Goal: Transaction & Acquisition: Book appointment/travel/reservation

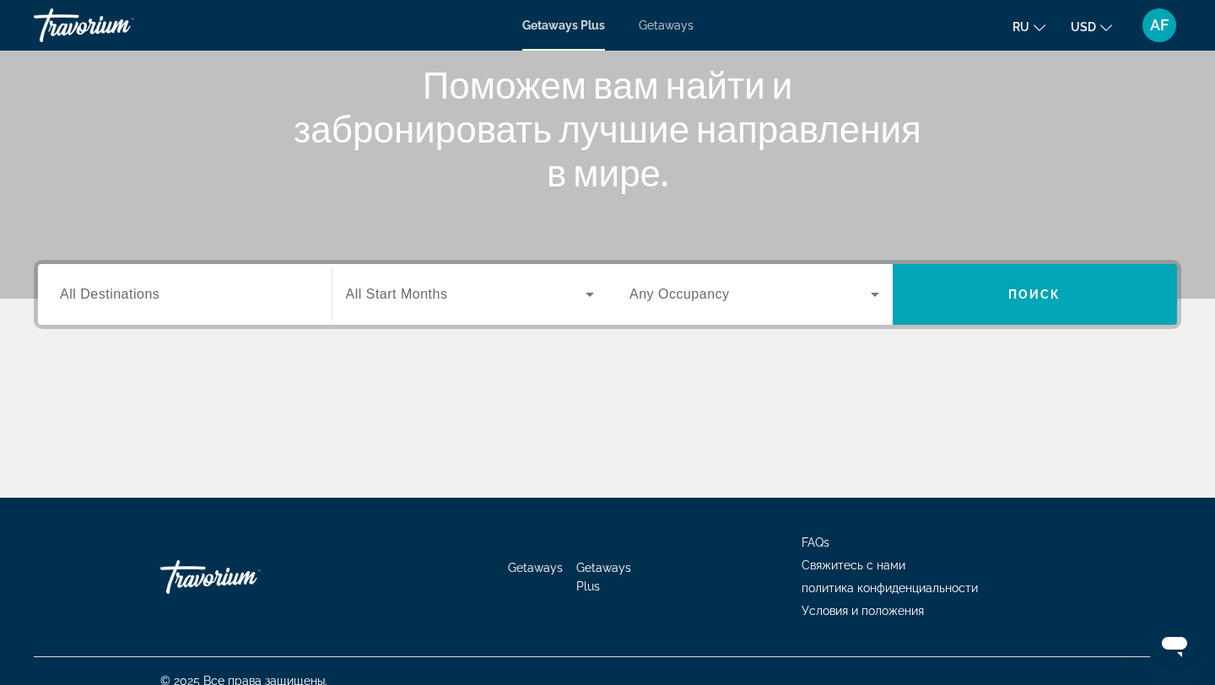
scroll to position [227, 0]
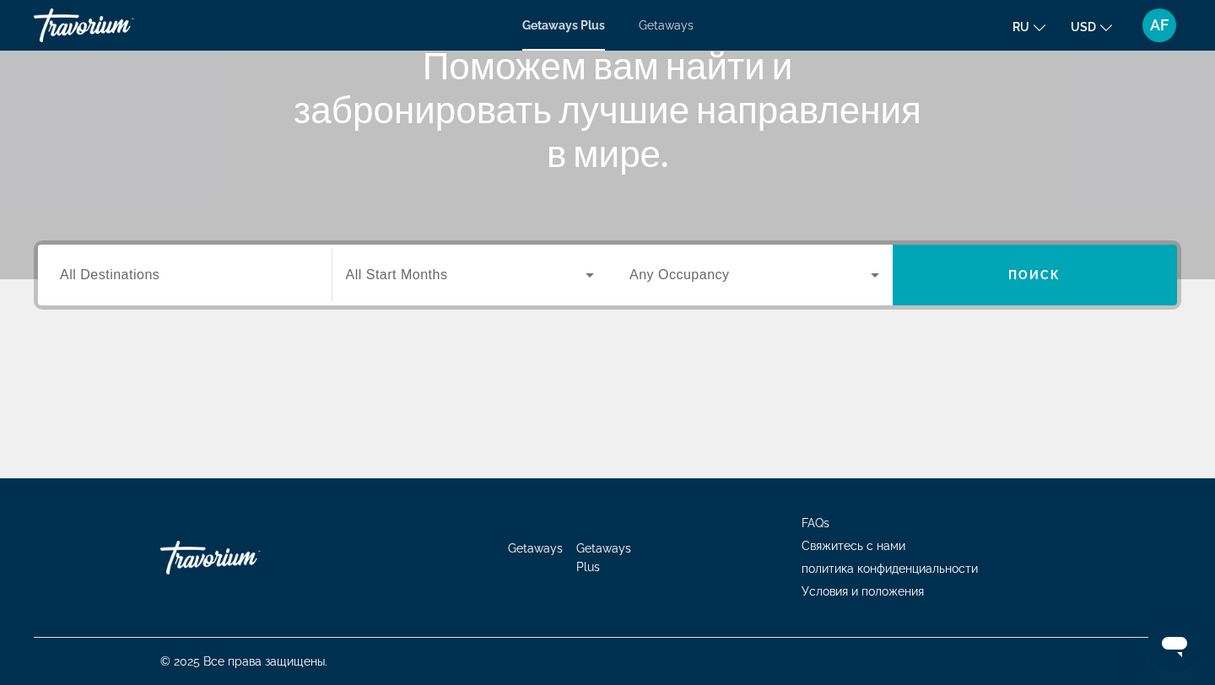
click at [261, 285] on div "Search widget" at bounding box center [185, 276] width 250 height 48
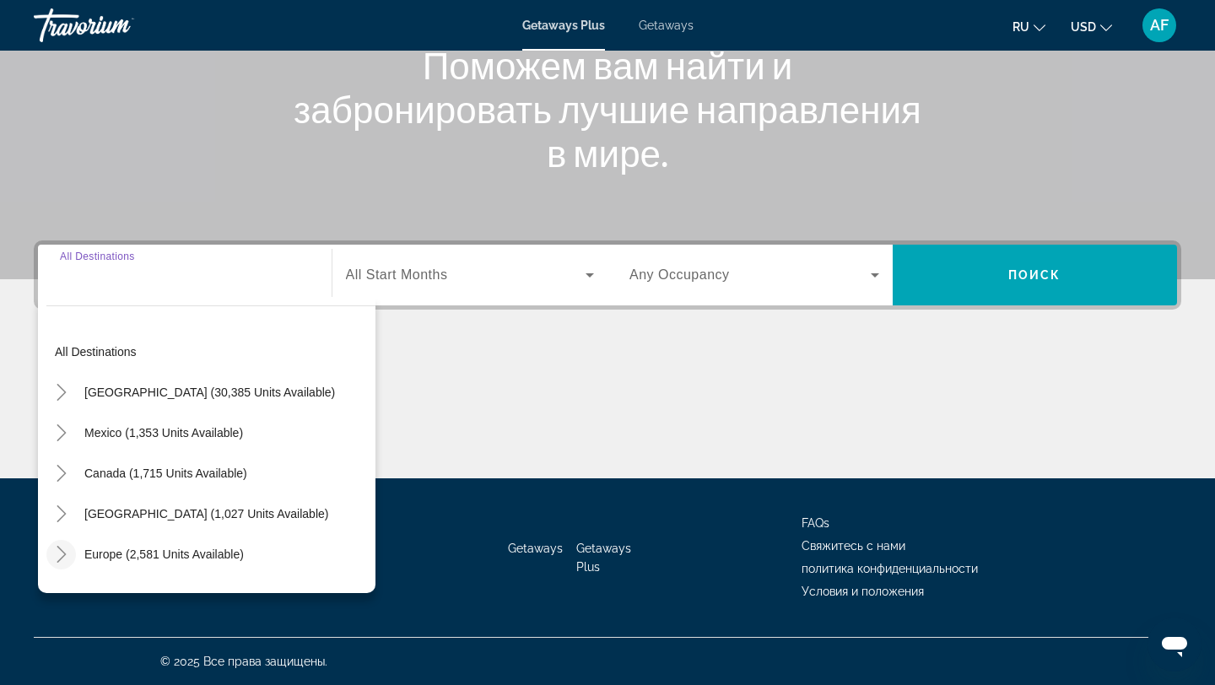
click at [57, 556] on icon "Toggle Europe (2,581 units available)" at bounding box center [61, 554] width 17 height 17
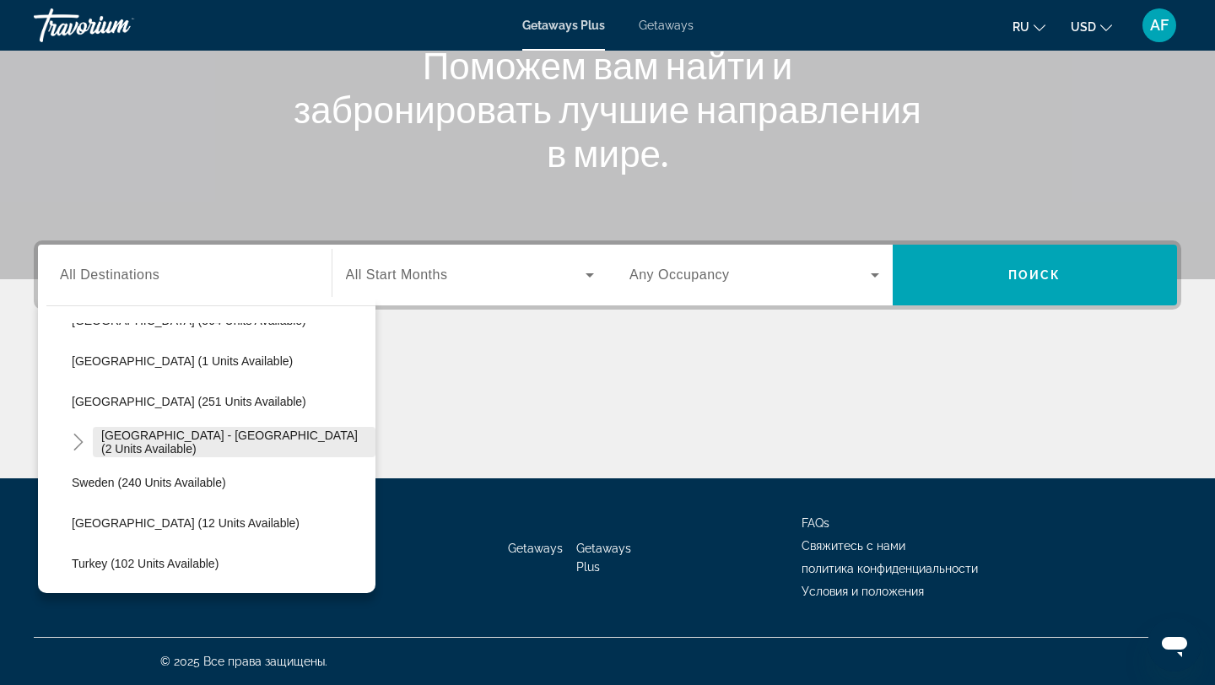
scroll to position [681, 0]
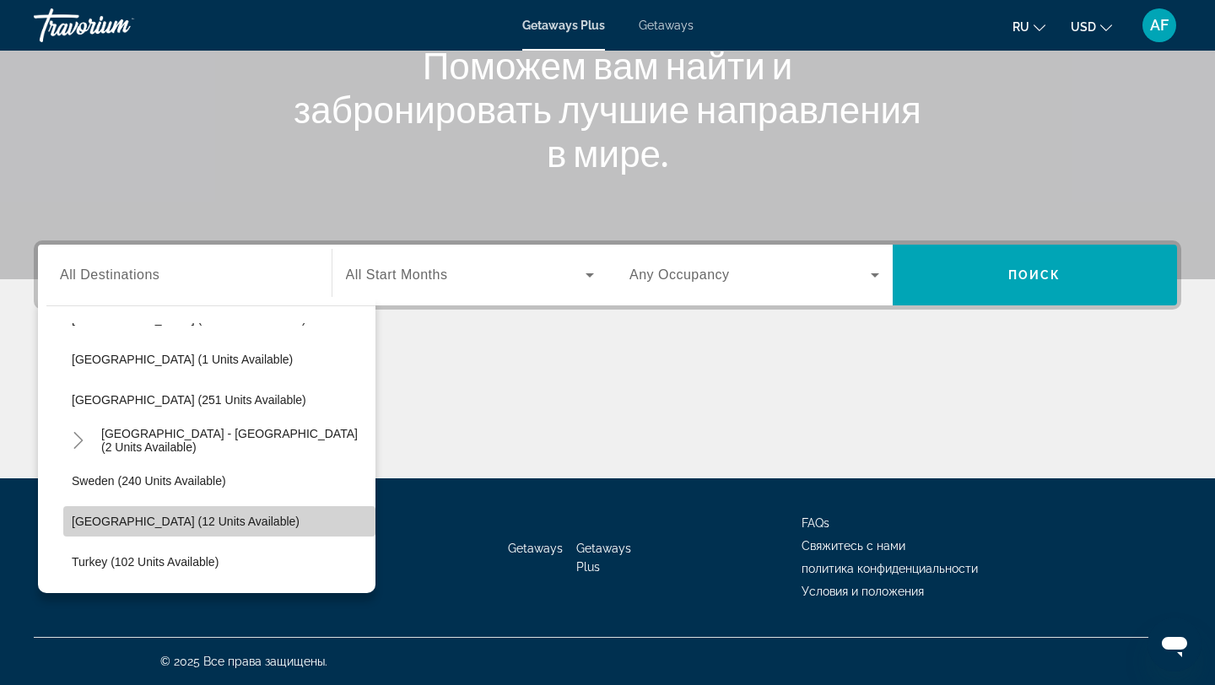
click at [165, 522] on span "[GEOGRAPHIC_DATA] (12 units available)" at bounding box center [186, 522] width 228 height 14
type input "**********"
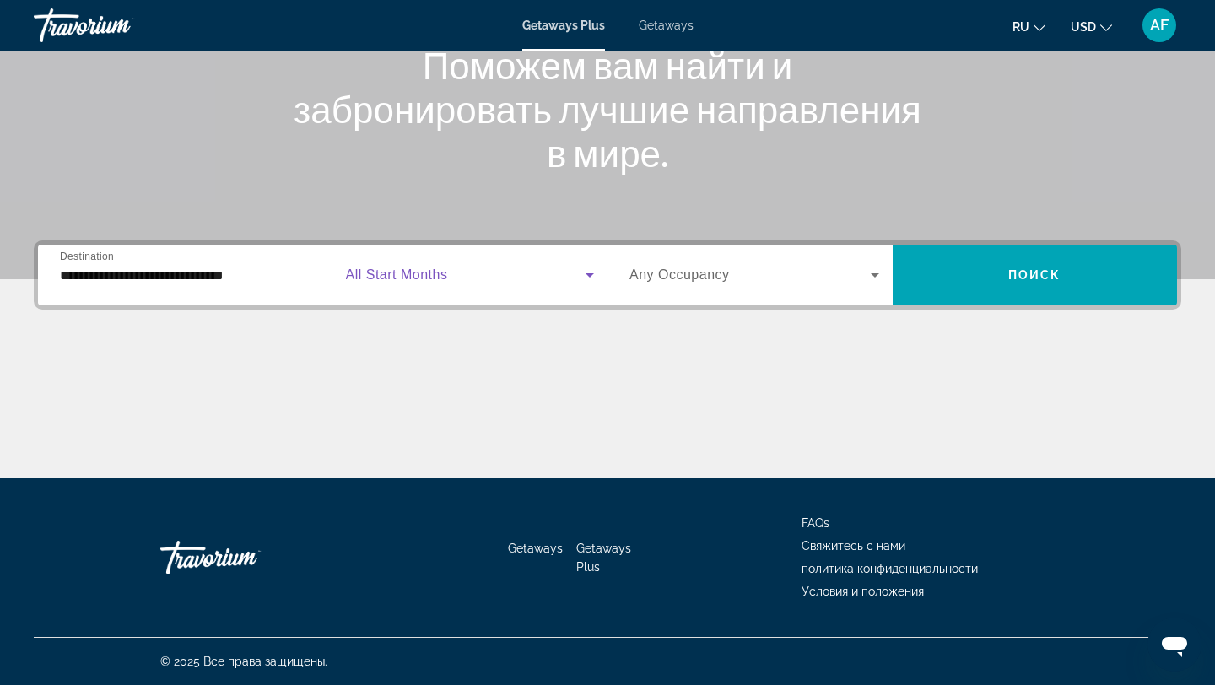
click at [523, 282] on span "Search widget" at bounding box center [466, 275] width 241 height 20
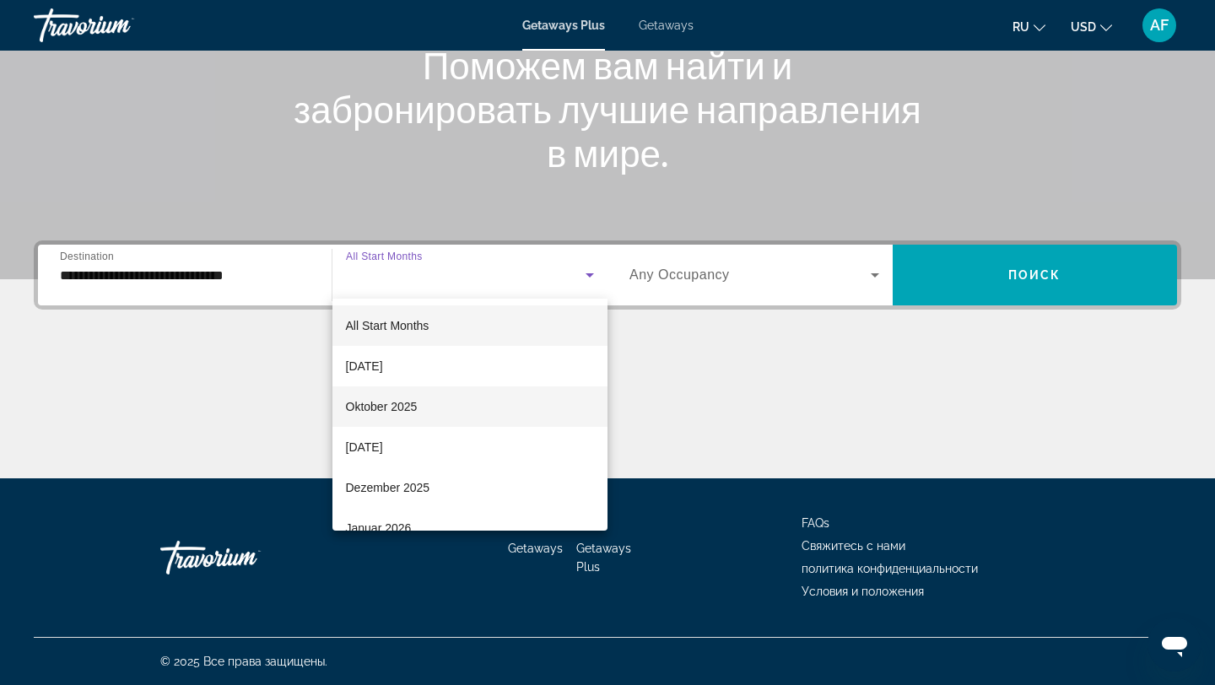
click at [455, 415] on mat-option "Oktober 2025" at bounding box center [471, 407] width 276 height 41
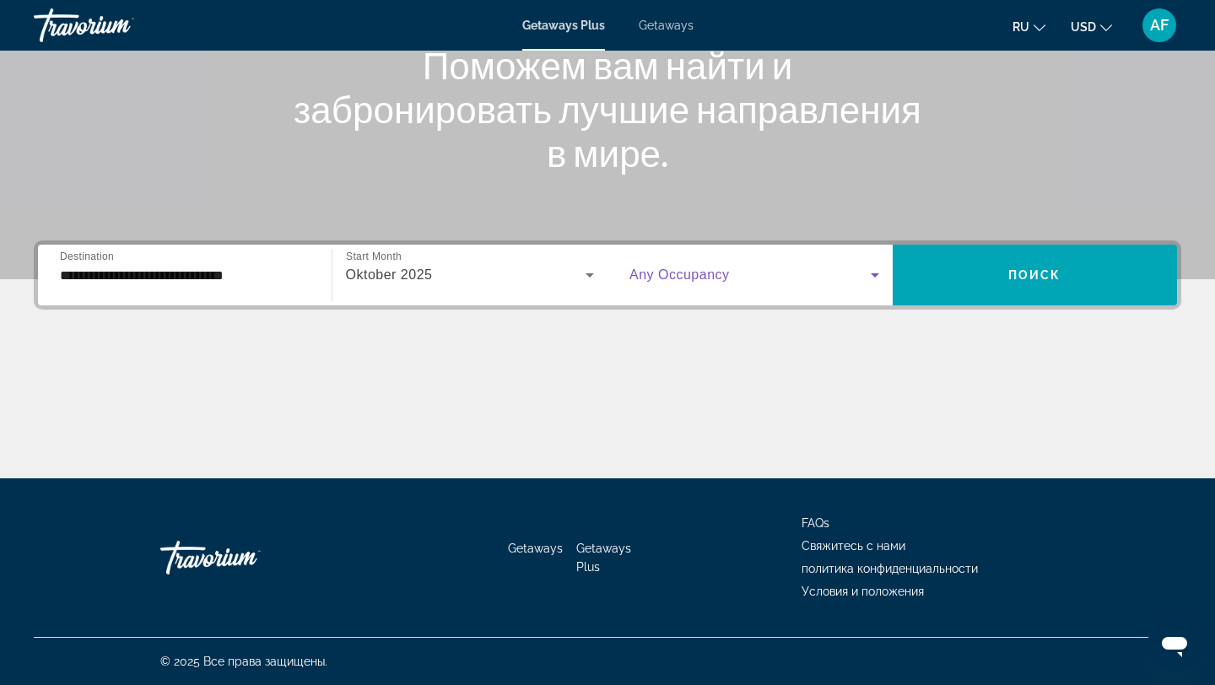
click at [819, 283] on span "Search widget" at bounding box center [750, 275] width 241 height 20
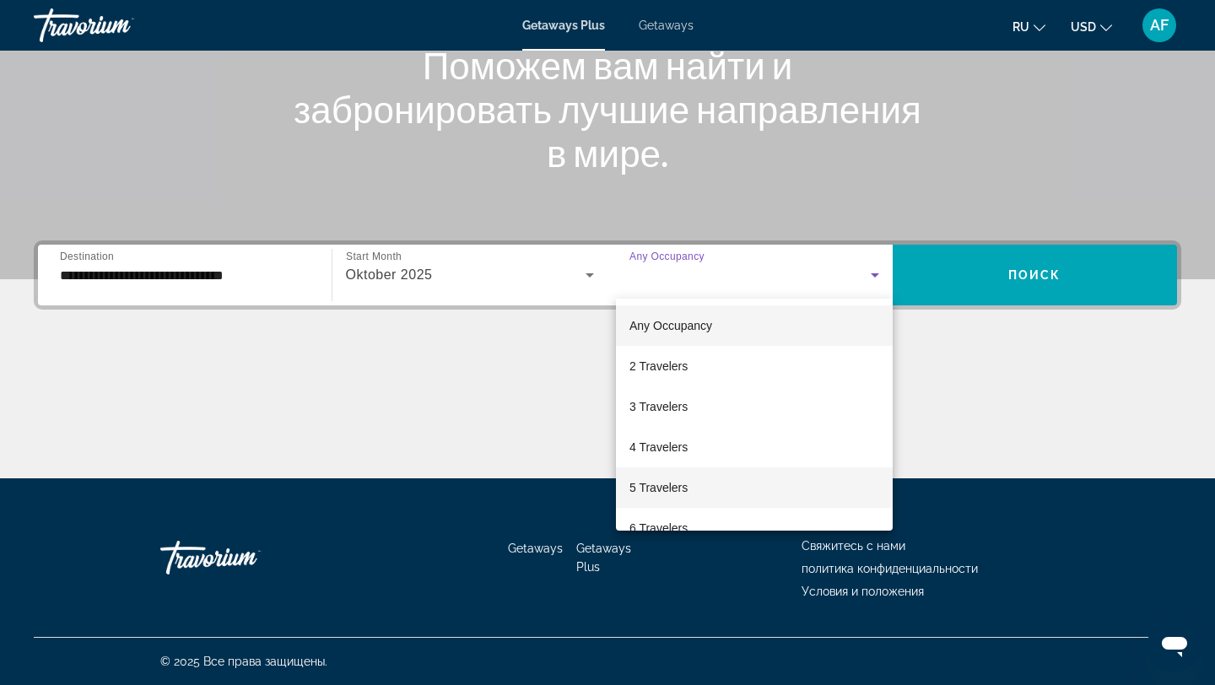
click at [731, 485] on mat-option "5 Travelers" at bounding box center [754, 488] width 277 height 41
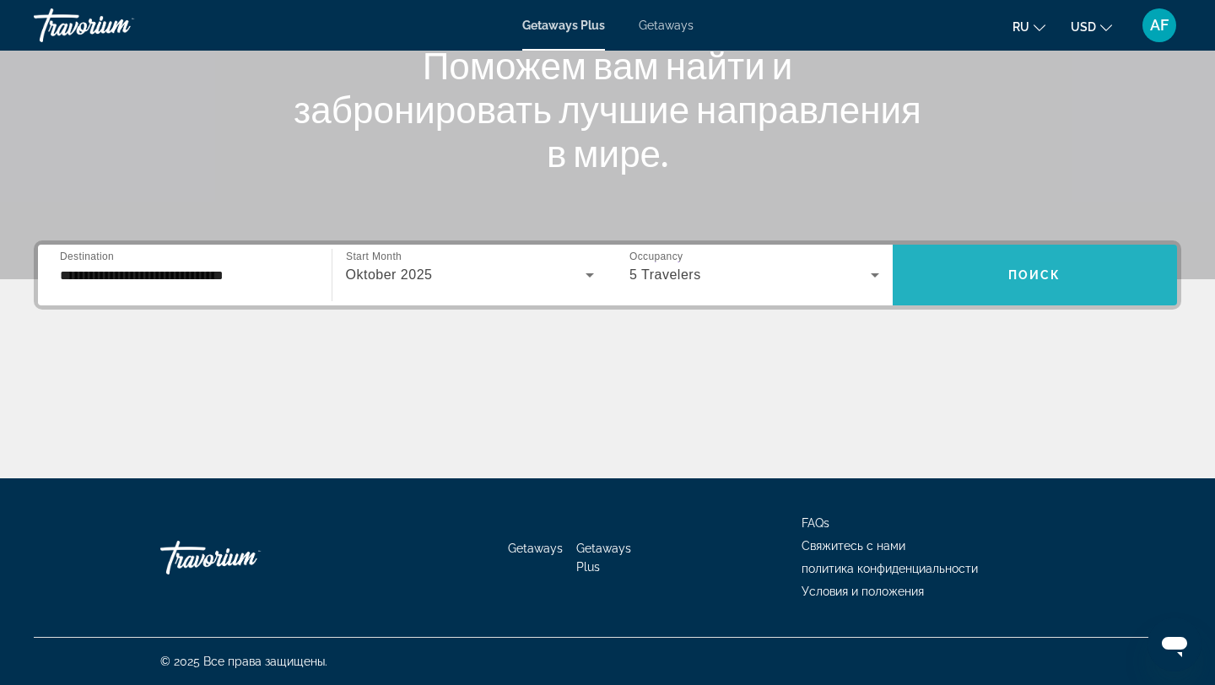
click at [977, 264] on span "Search widget" at bounding box center [1035, 275] width 285 height 41
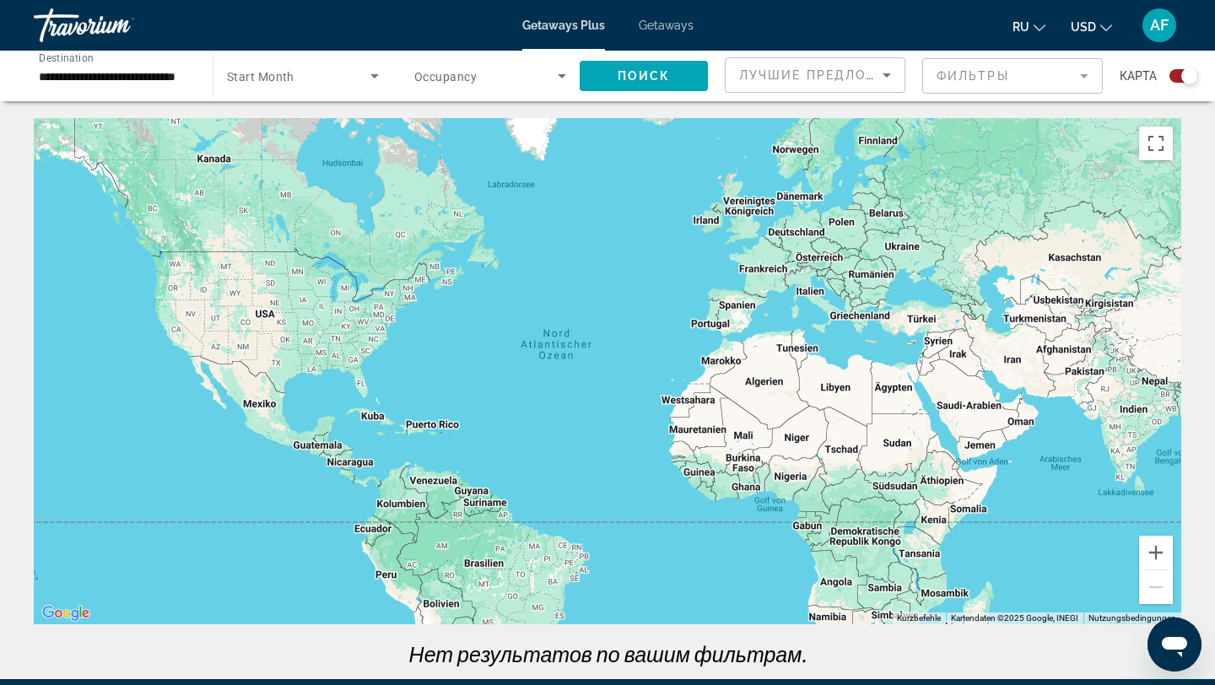
click at [671, 31] on span "Getaways" at bounding box center [666, 26] width 55 height 14
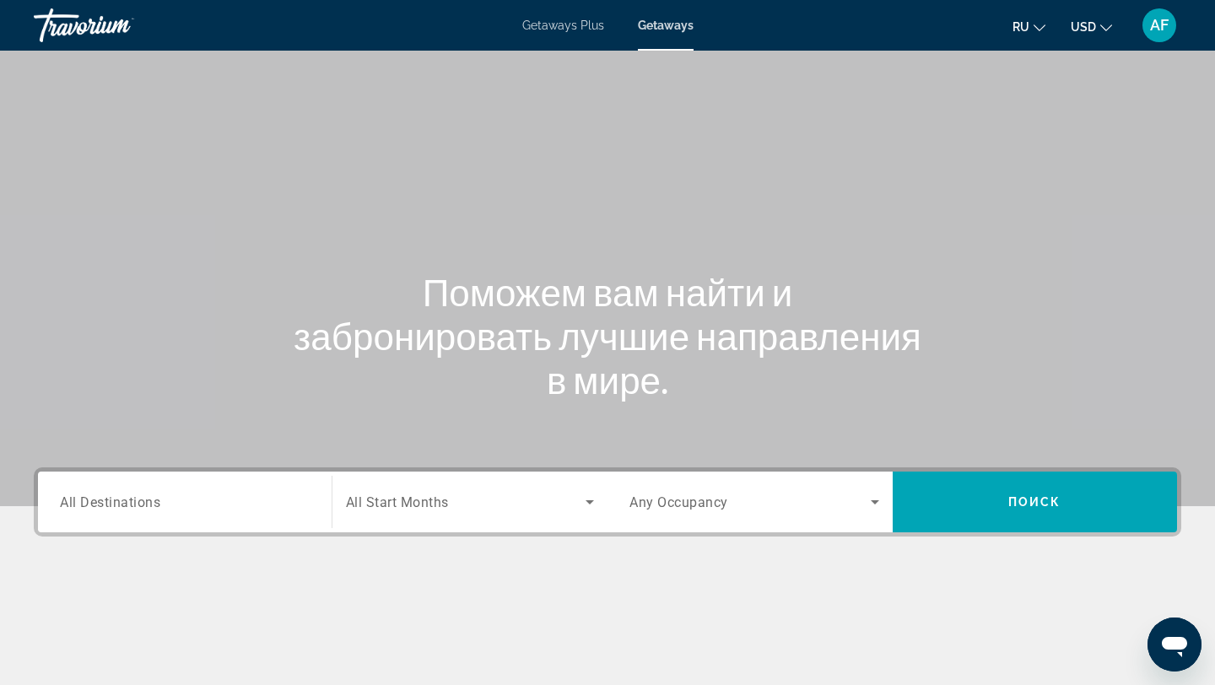
click at [219, 513] on div "Search widget" at bounding box center [185, 503] width 250 height 48
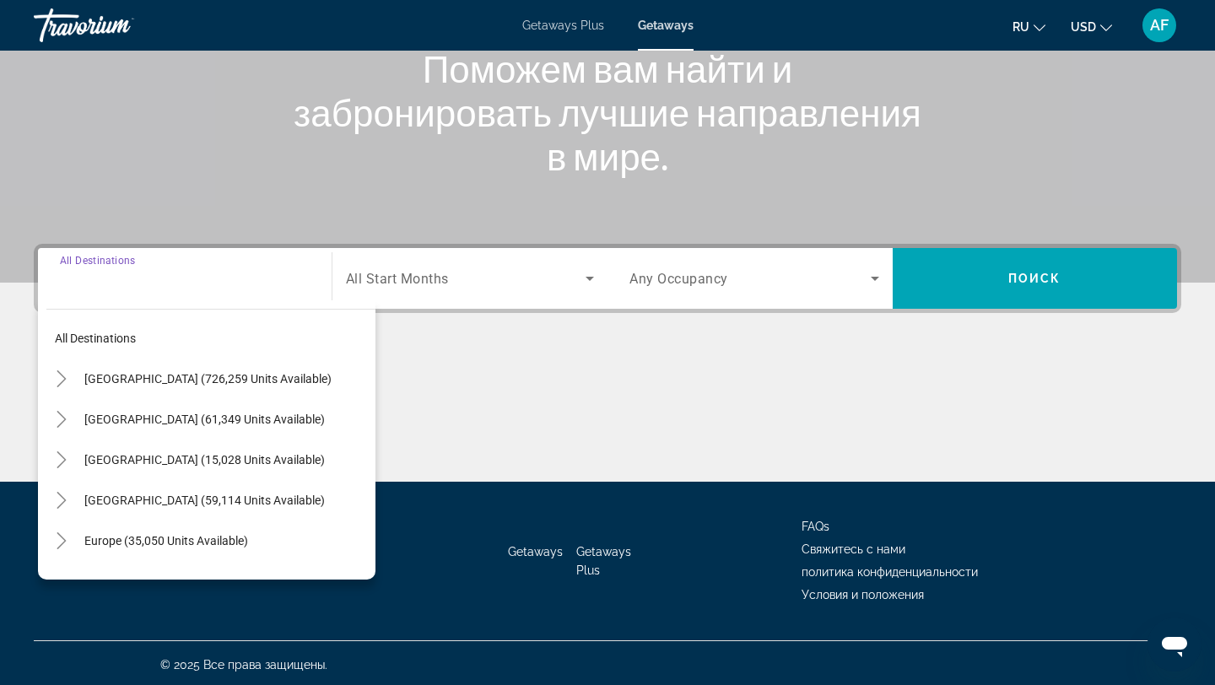
scroll to position [227, 0]
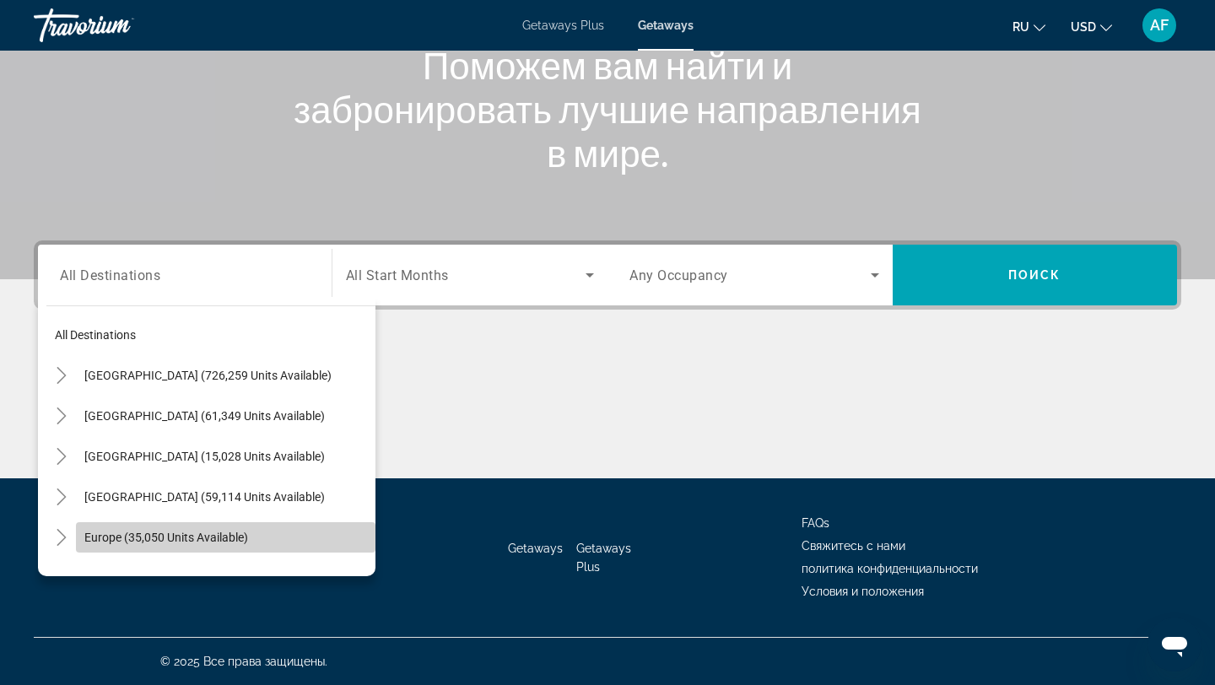
click at [216, 533] on span "Europe (35,050 units available)" at bounding box center [166, 538] width 164 height 14
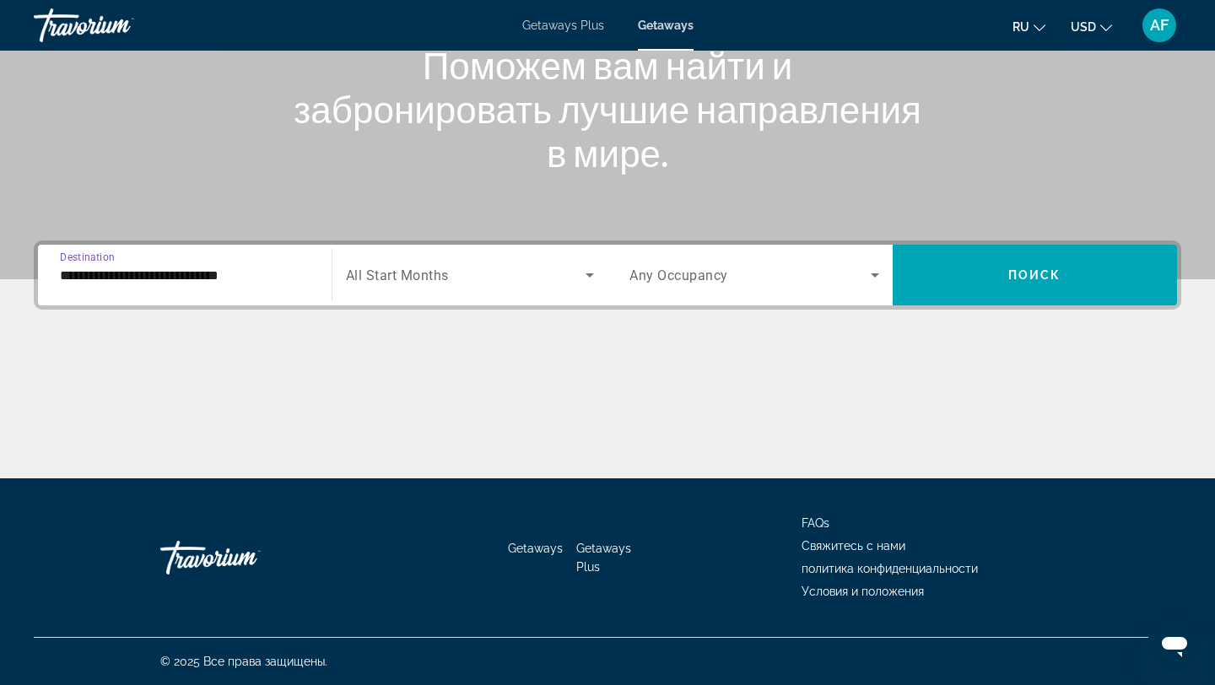
click at [269, 295] on div "**********" at bounding box center [185, 276] width 250 height 48
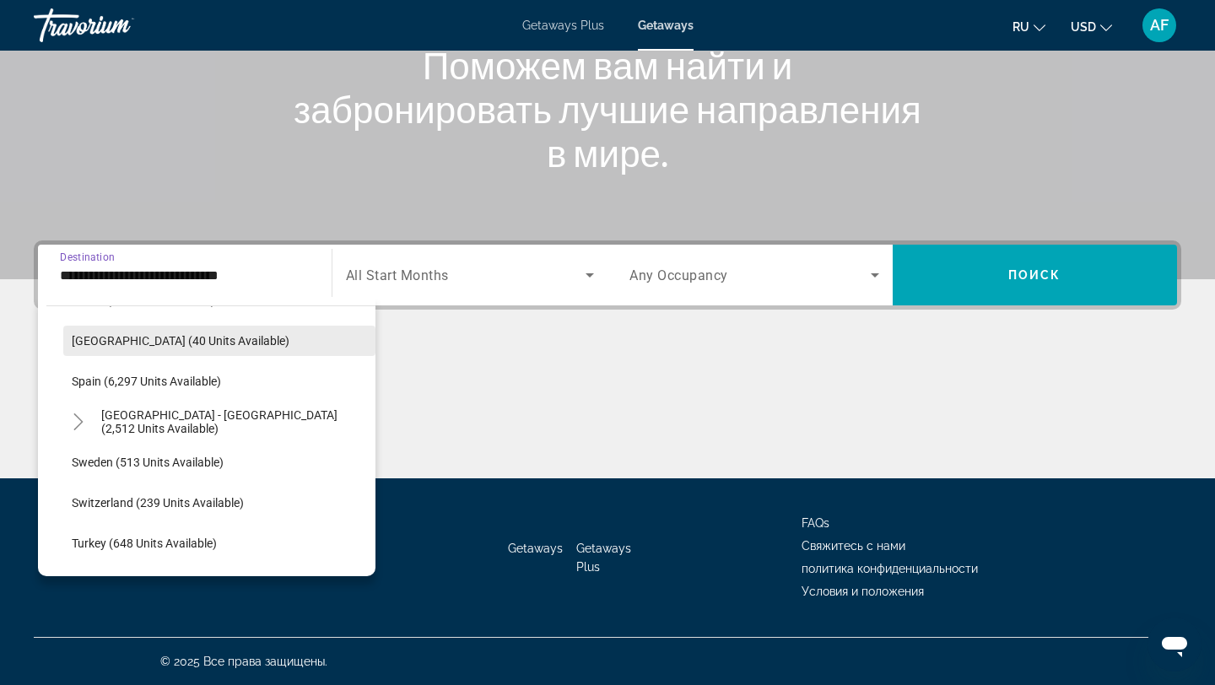
scroll to position [889, 0]
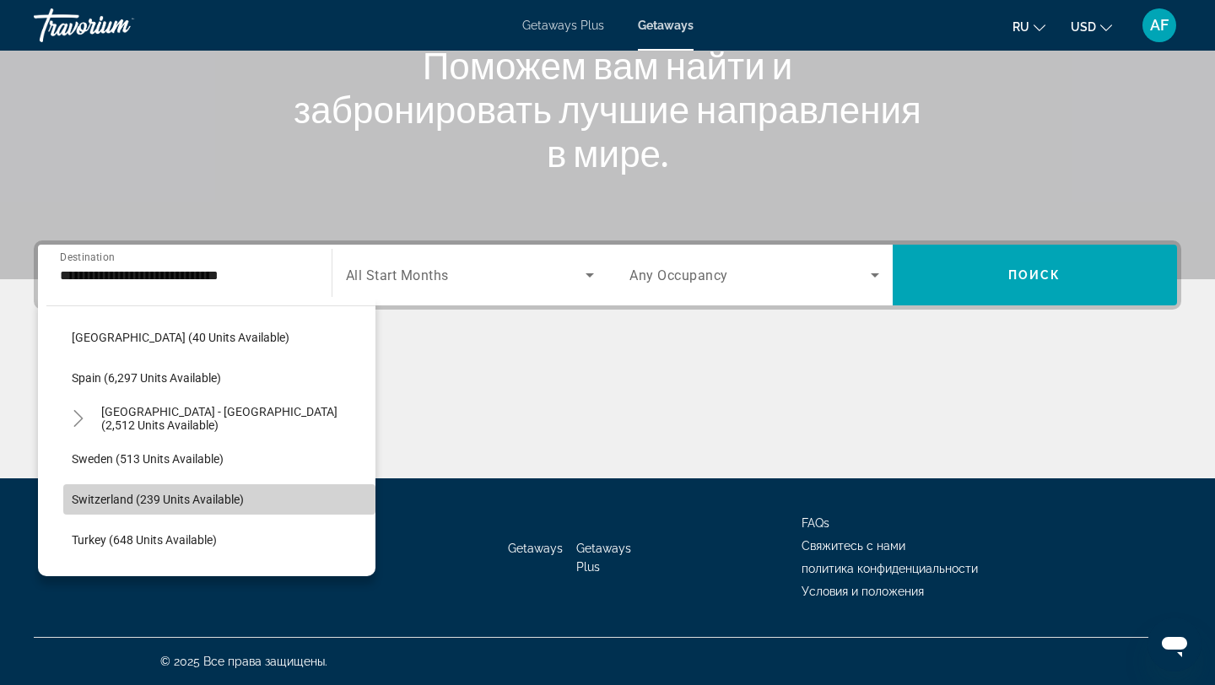
click at [206, 495] on span "Switzerland (239 units available)" at bounding box center [158, 500] width 172 height 14
type input "**********"
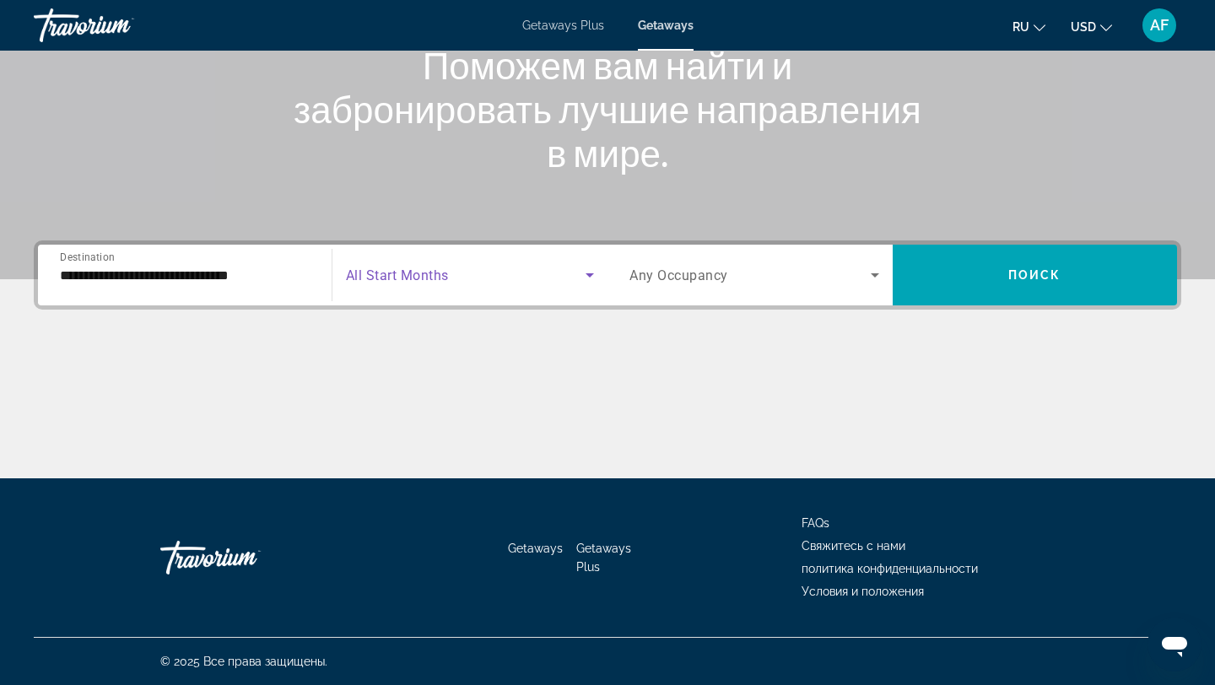
click at [514, 277] on span "Search widget" at bounding box center [466, 275] width 241 height 20
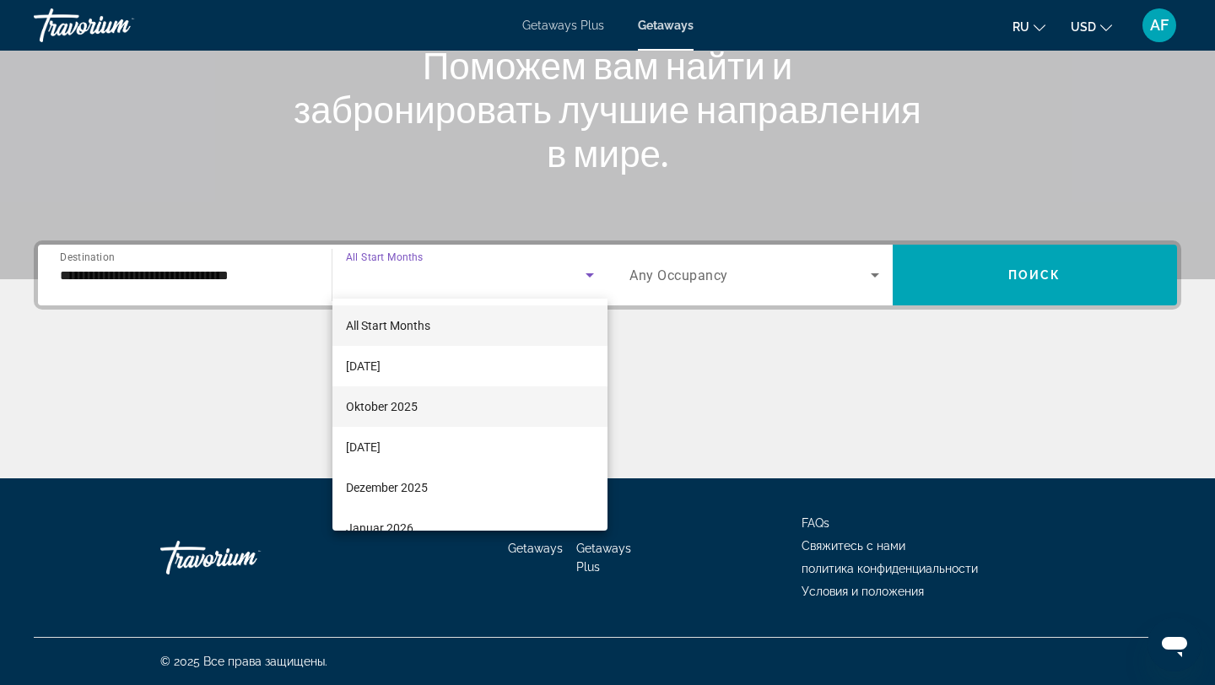
click at [494, 398] on mat-option "Oktober 2025" at bounding box center [471, 407] width 276 height 41
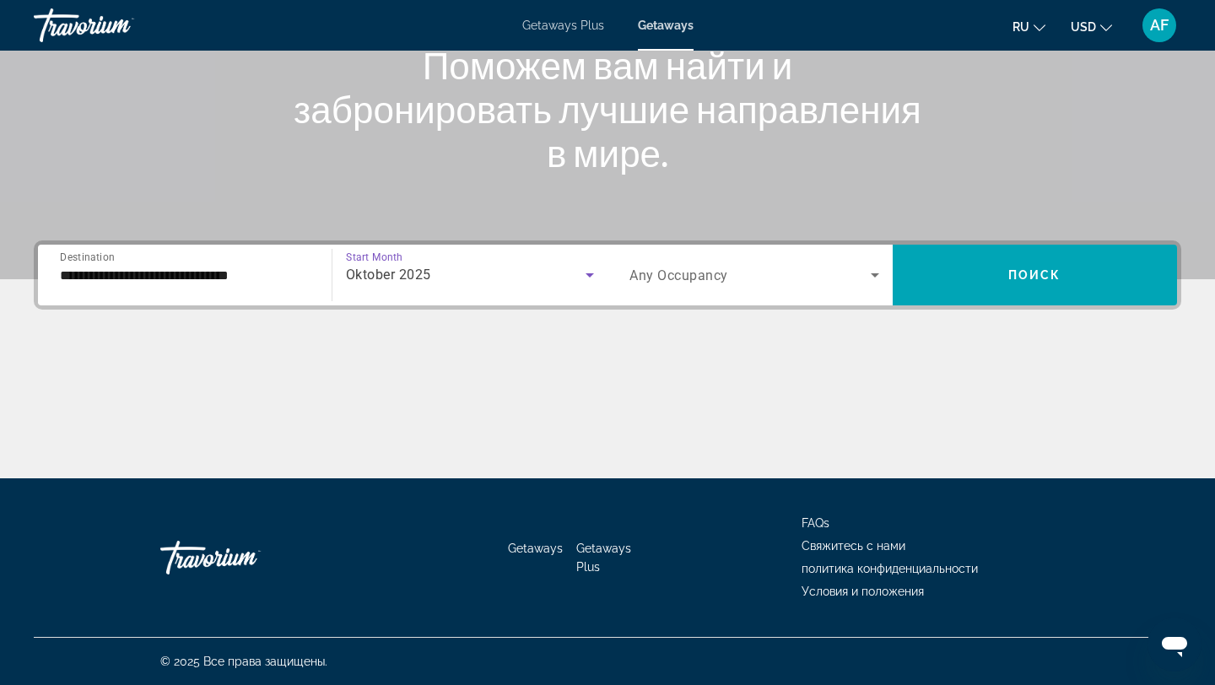
click at [759, 277] on span "Search widget" at bounding box center [750, 275] width 241 height 20
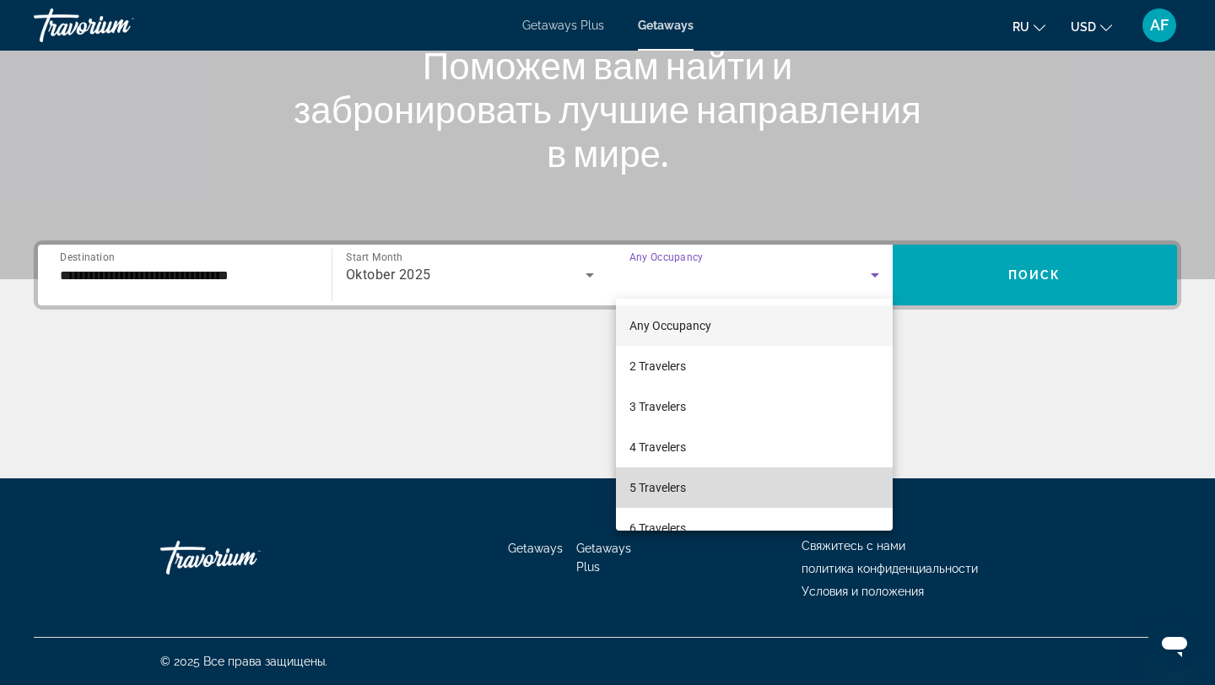
click at [741, 470] on mat-option "5 Travelers" at bounding box center [754, 488] width 277 height 41
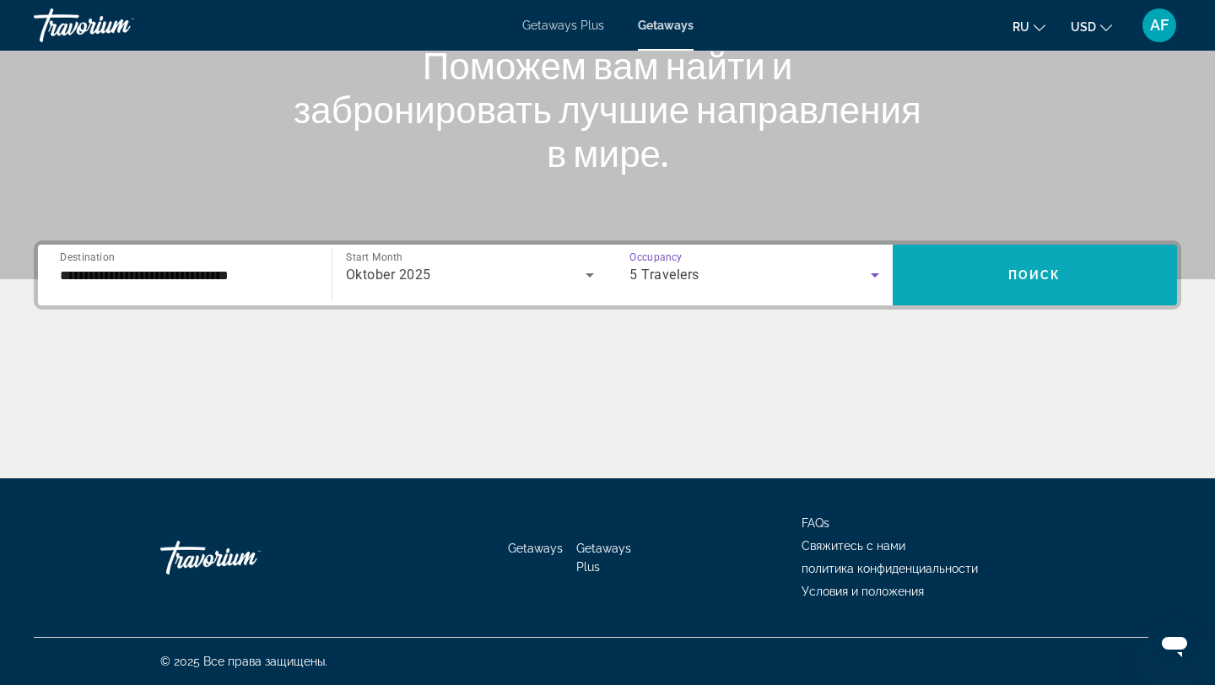
click at [993, 279] on span "Search widget" at bounding box center [1035, 275] width 285 height 41
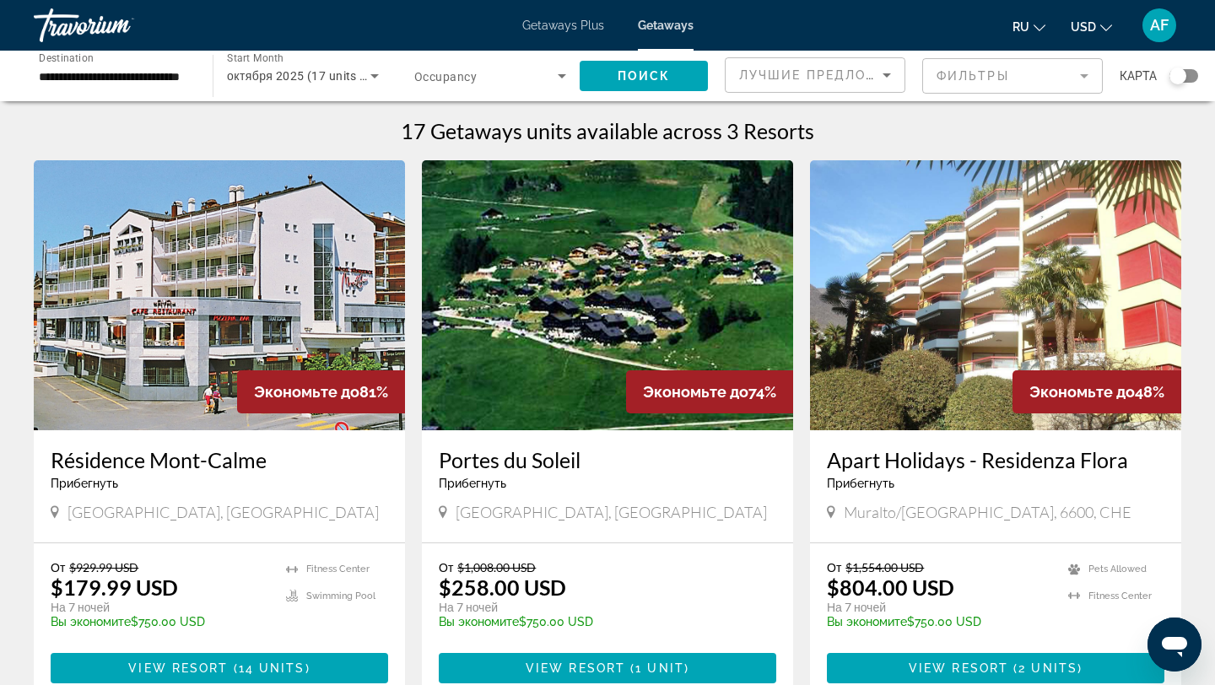
click at [963, 78] on mat-form-field "Фильтры" at bounding box center [1012, 75] width 181 height 35
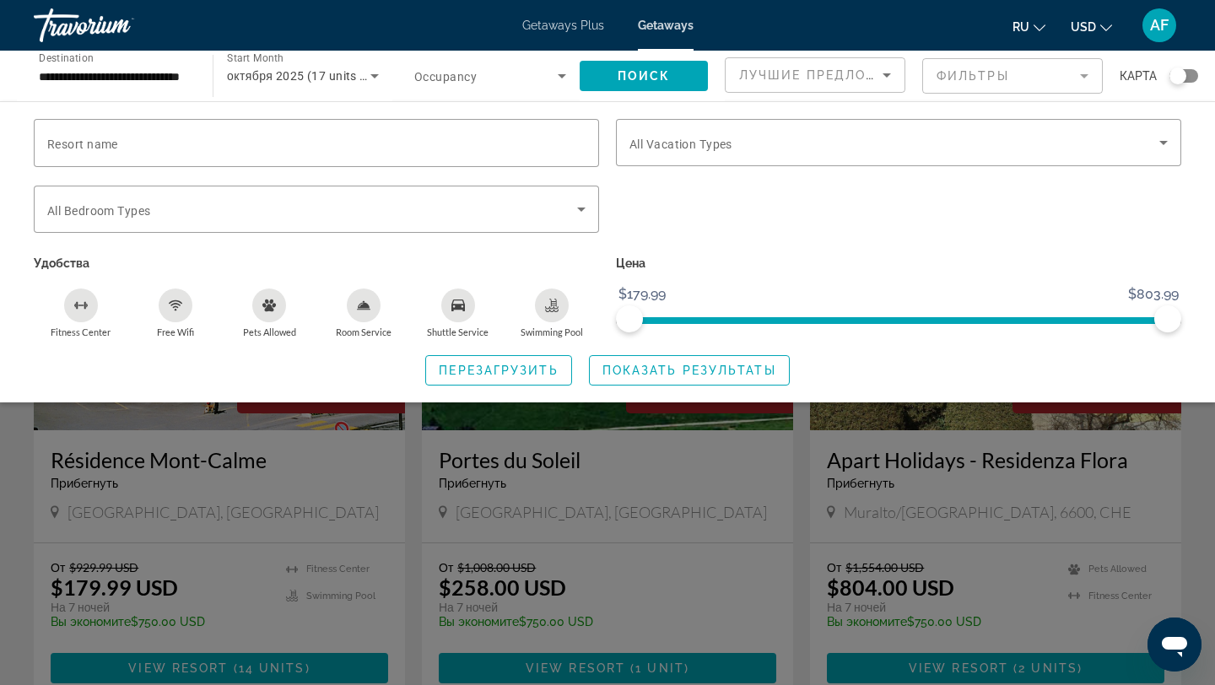
click at [308, 79] on span "октября 2025 (17 units available)" at bounding box center [320, 76] width 187 height 14
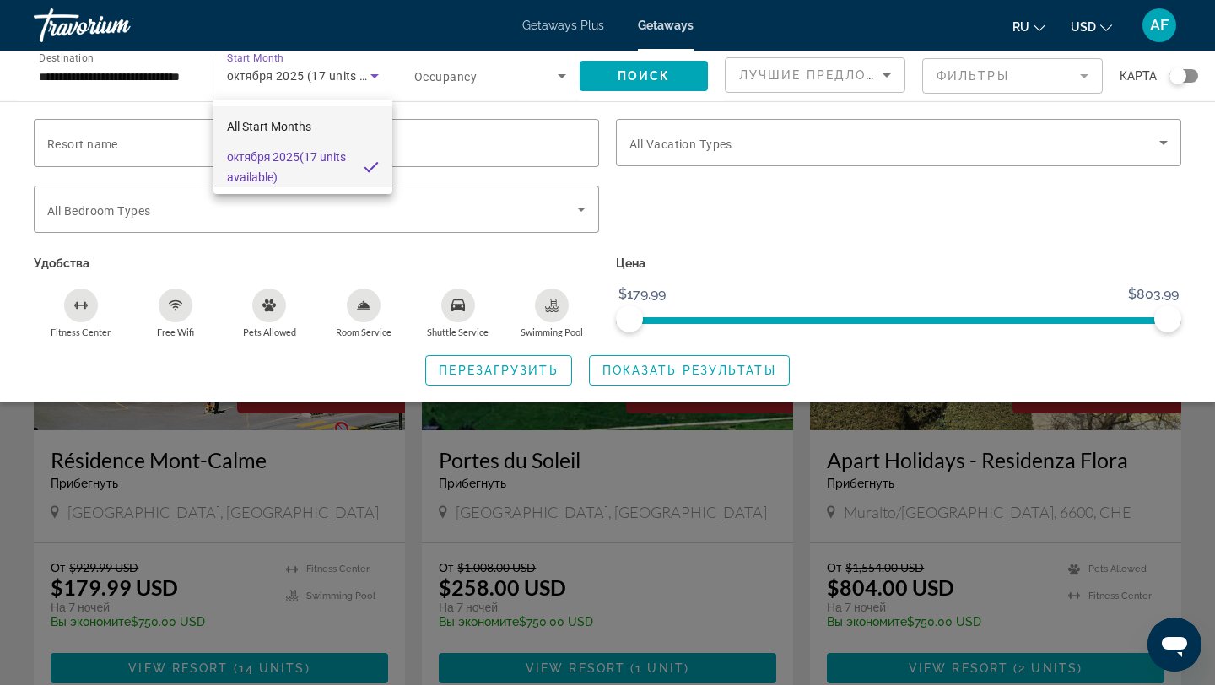
click at [306, 127] on span "All Start Months" at bounding box center [269, 127] width 84 height 14
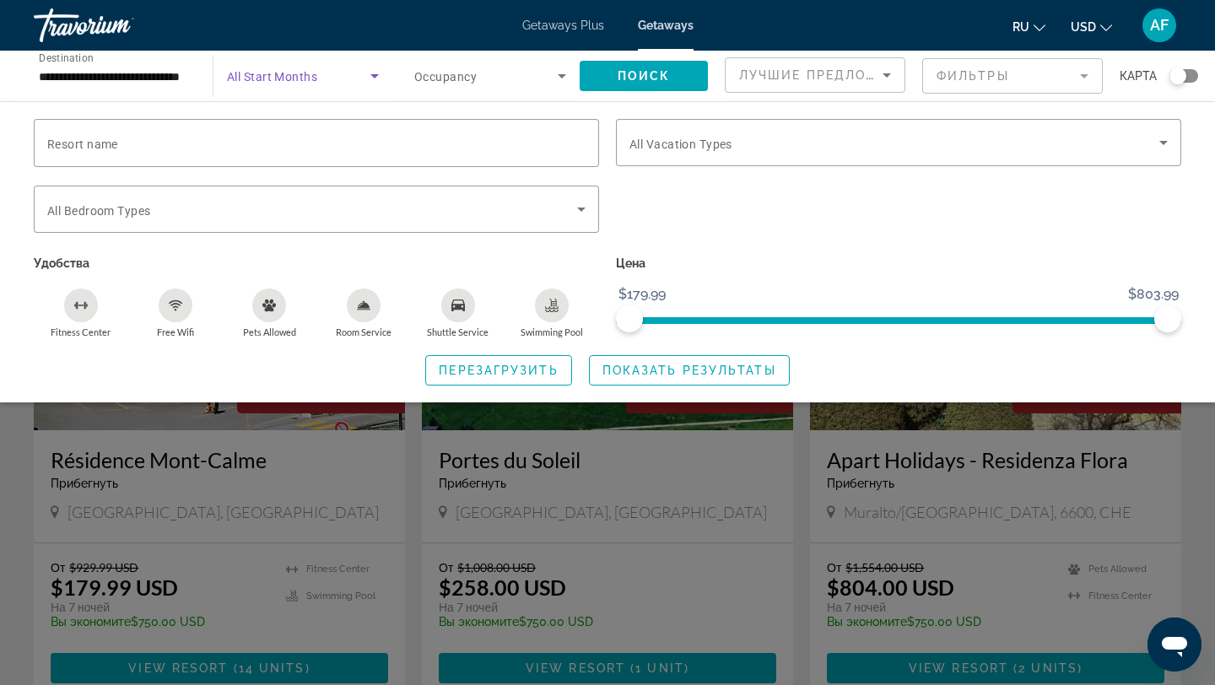
click at [324, 69] on span "Search widget" at bounding box center [298, 76] width 143 height 20
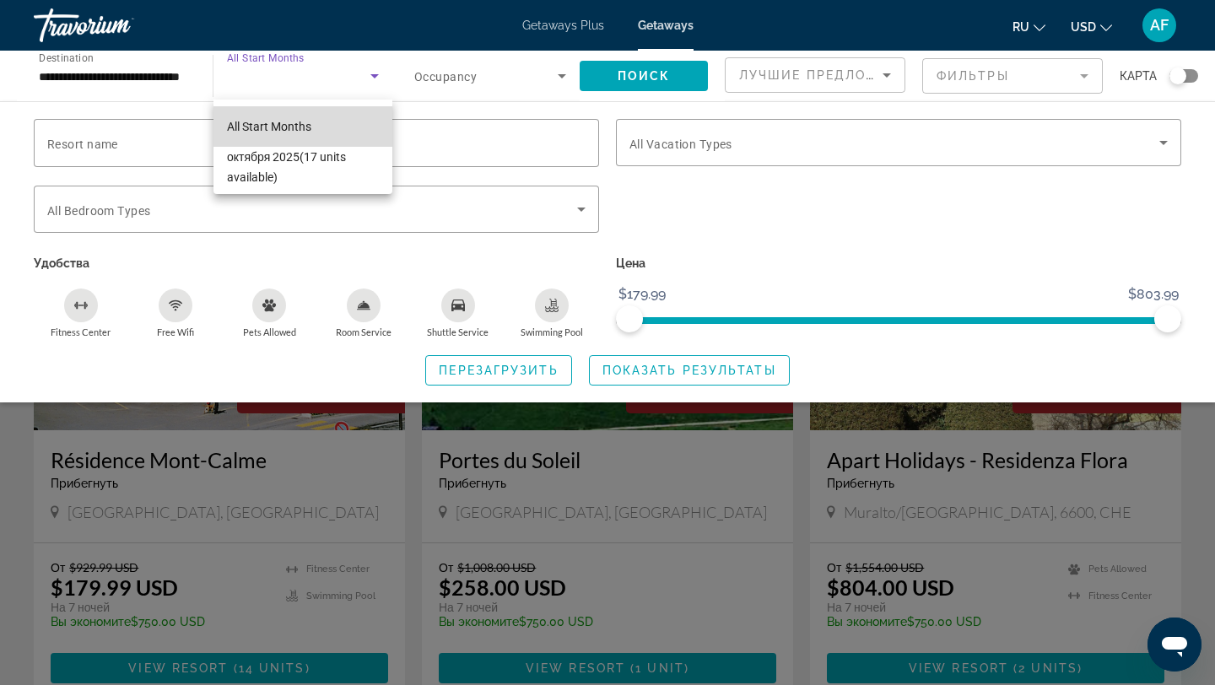
click at [328, 123] on mat-option "All Start Months" at bounding box center [303, 126] width 179 height 41
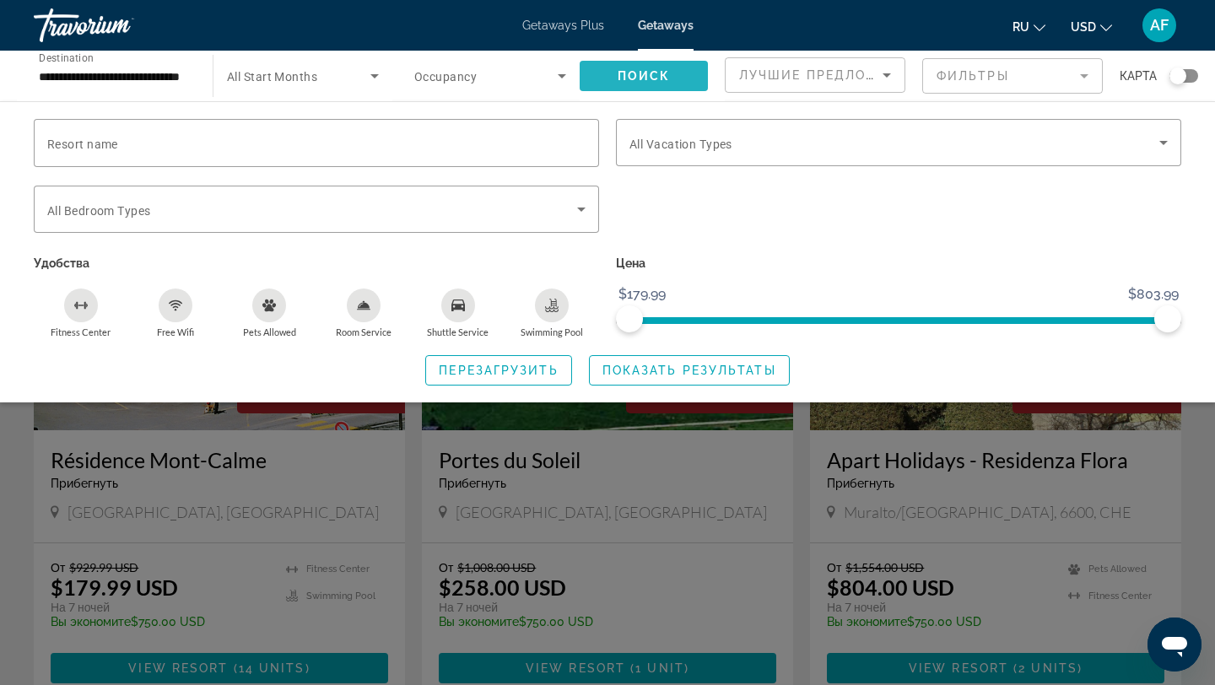
click at [658, 78] on span "Поиск" at bounding box center [644, 76] width 53 height 14
click at [337, 81] on span "Search widget" at bounding box center [298, 76] width 143 height 20
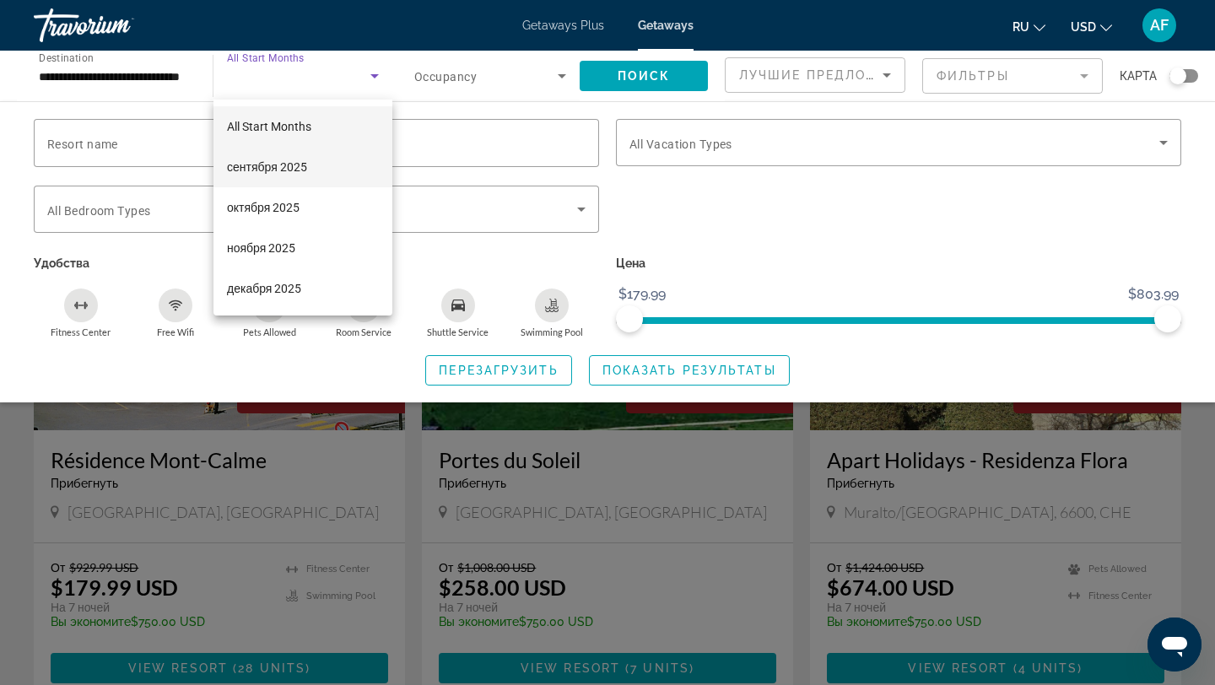
click at [343, 183] on mat-option "сентября 2025" at bounding box center [303, 167] width 179 height 41
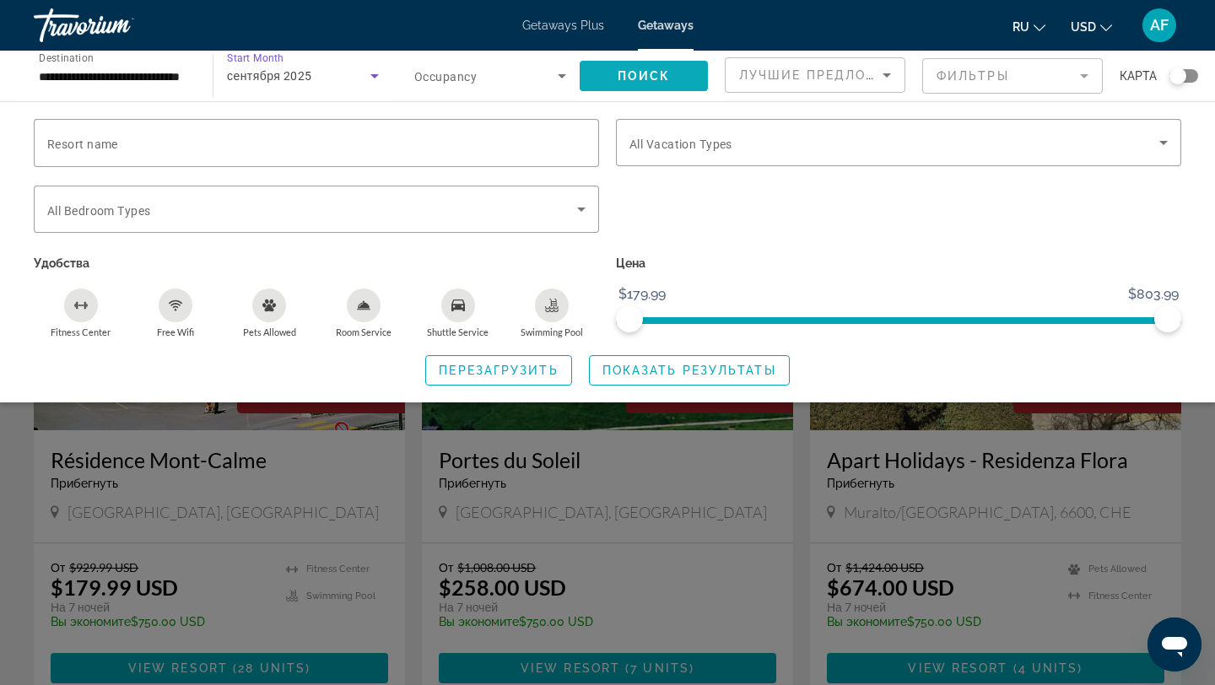
click at [657, 83] on span "Search widget" at bounding box center [644, 76] width 128 height 41
click at [421, 509] on div "Search widget" at bounding box center [607, 469] width 1215 height 432
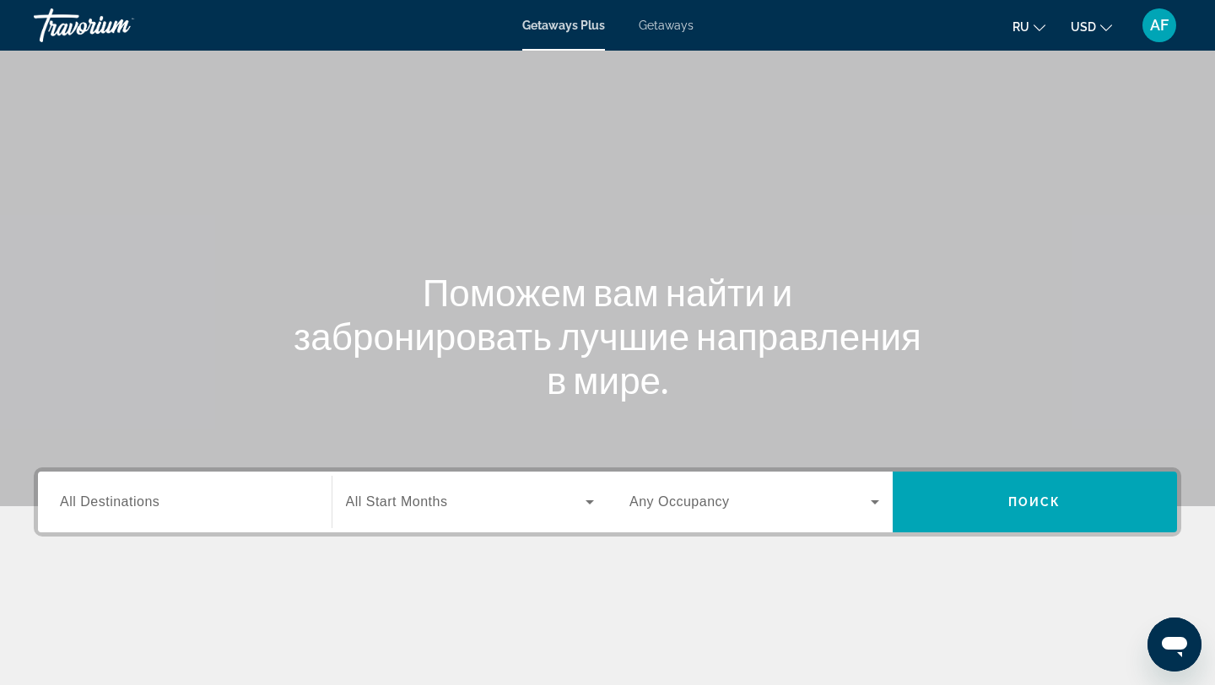
click at [249, 500] on input "Destination All Destinations" at bounding box center [185, 503] width 250 height 20
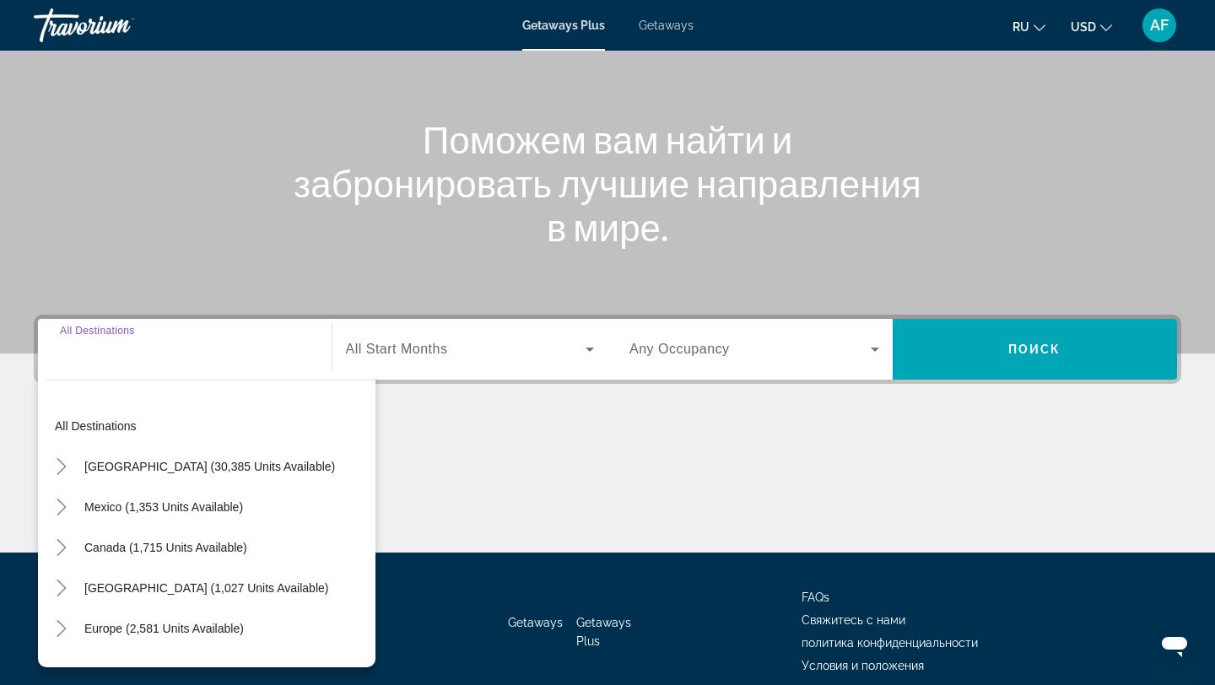
scroll to position [227, 0]
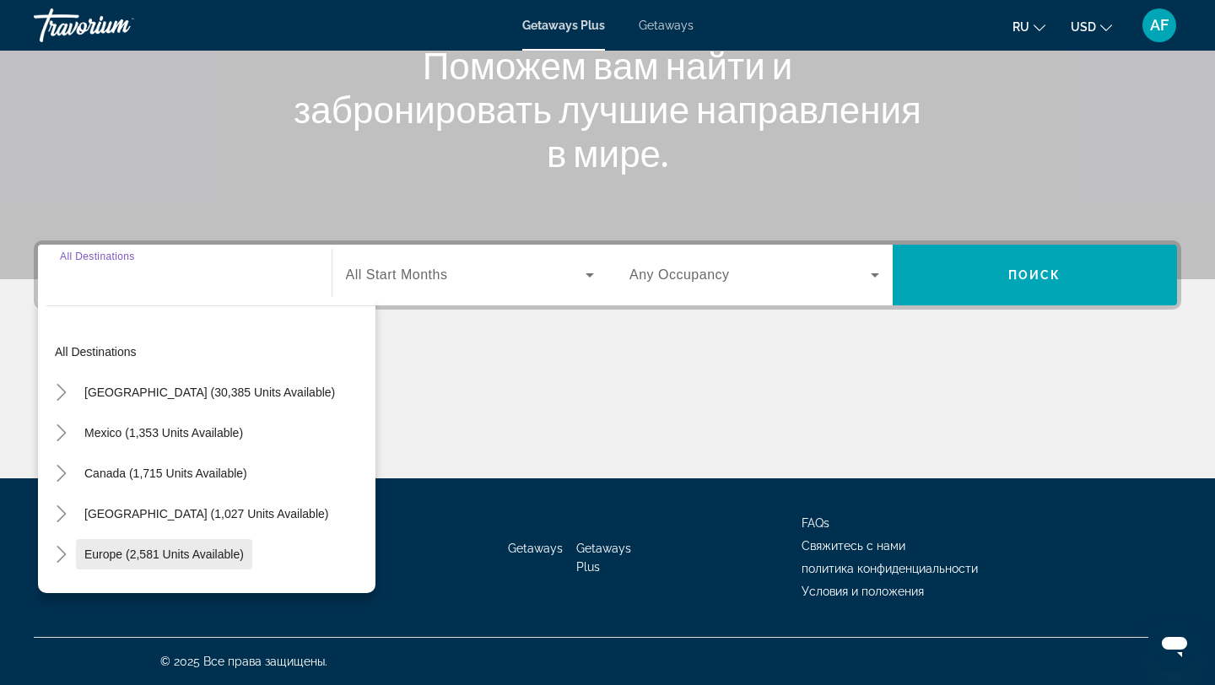
click at [232, 543] on span "Search widget" at bounding box center [164, 554] width 176 height 41
type input "**********"
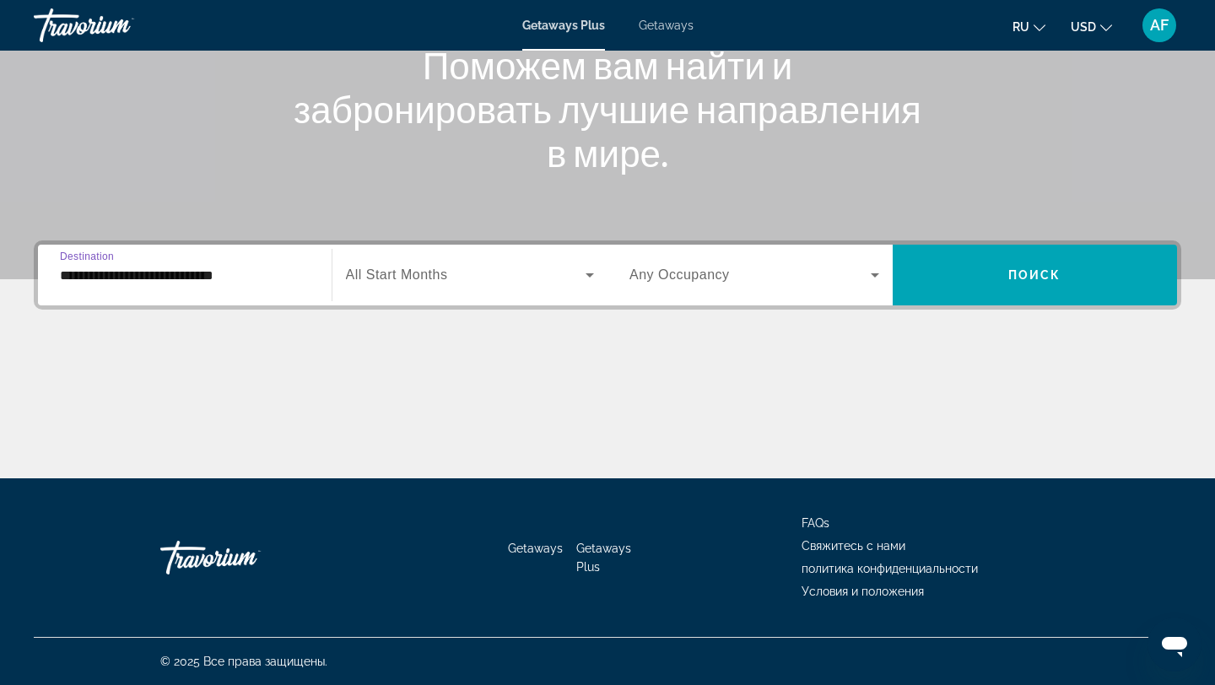
click at [679, 31] on span "Getaways" at bounding box center [666, 26] width 55 height 14
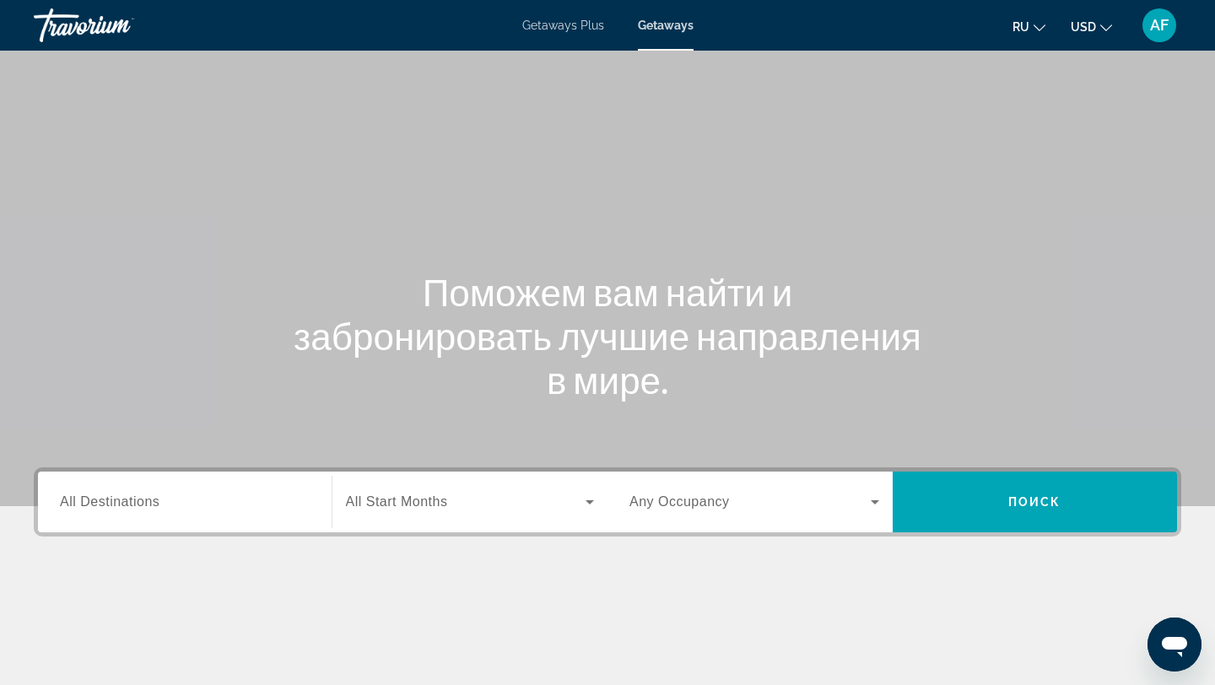
click at [279, 287] on div "Поможем вам найти и забронировать лучшие направления в мире." at bounding box center [607, 336] width 1215 height 132
click at [214, 521] on div "Search widget" at bounding box center [185, 503] width 250 height 48
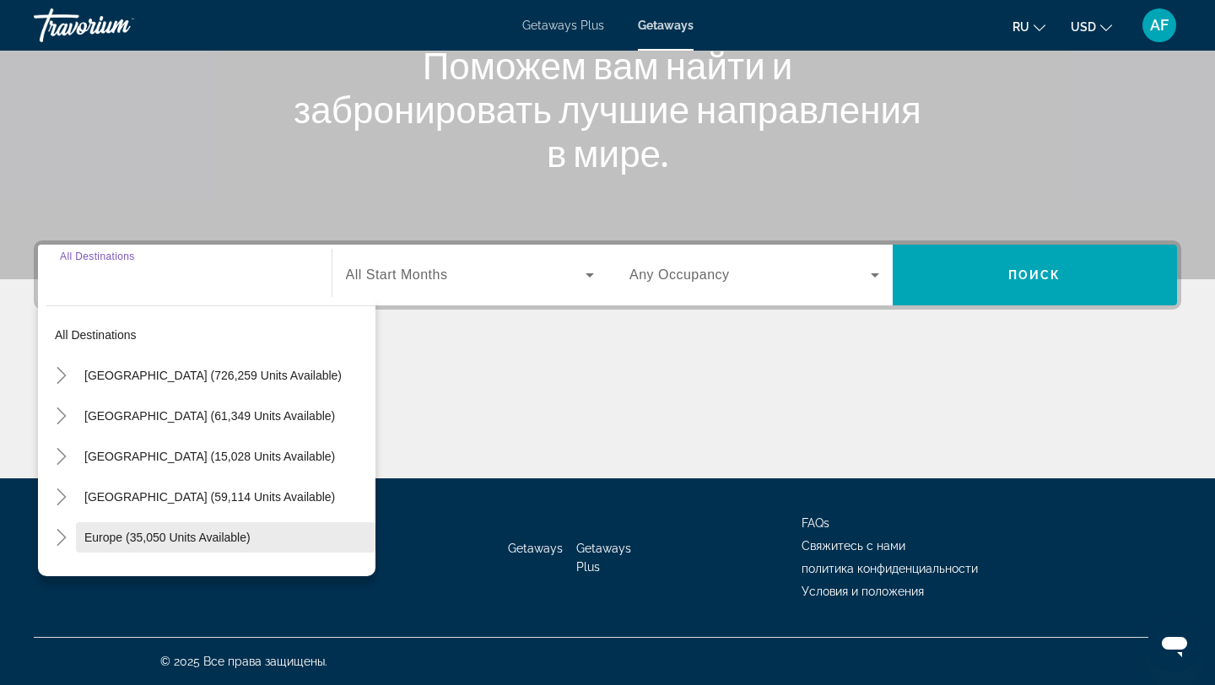
click at [187, 528] on span "Search widget" at bounding box center [226, 537] width 300 height 41
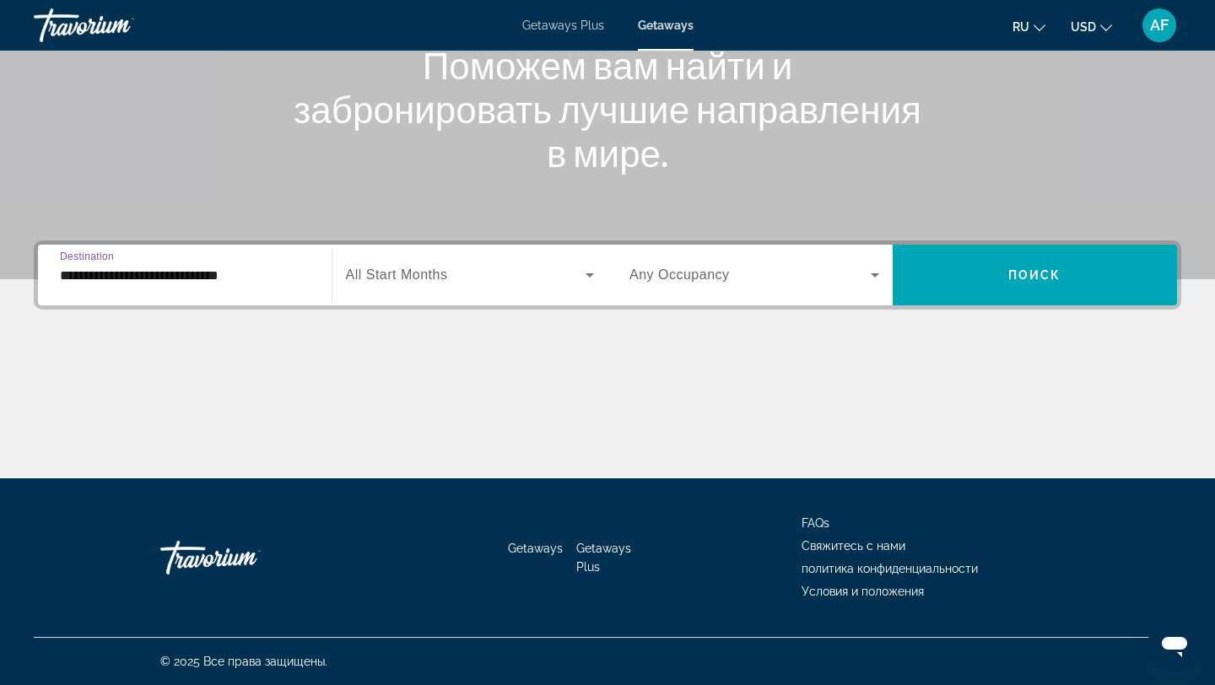
click at [221, 266] on input "**********" at bounding box center [185, 276] width 250 height 20
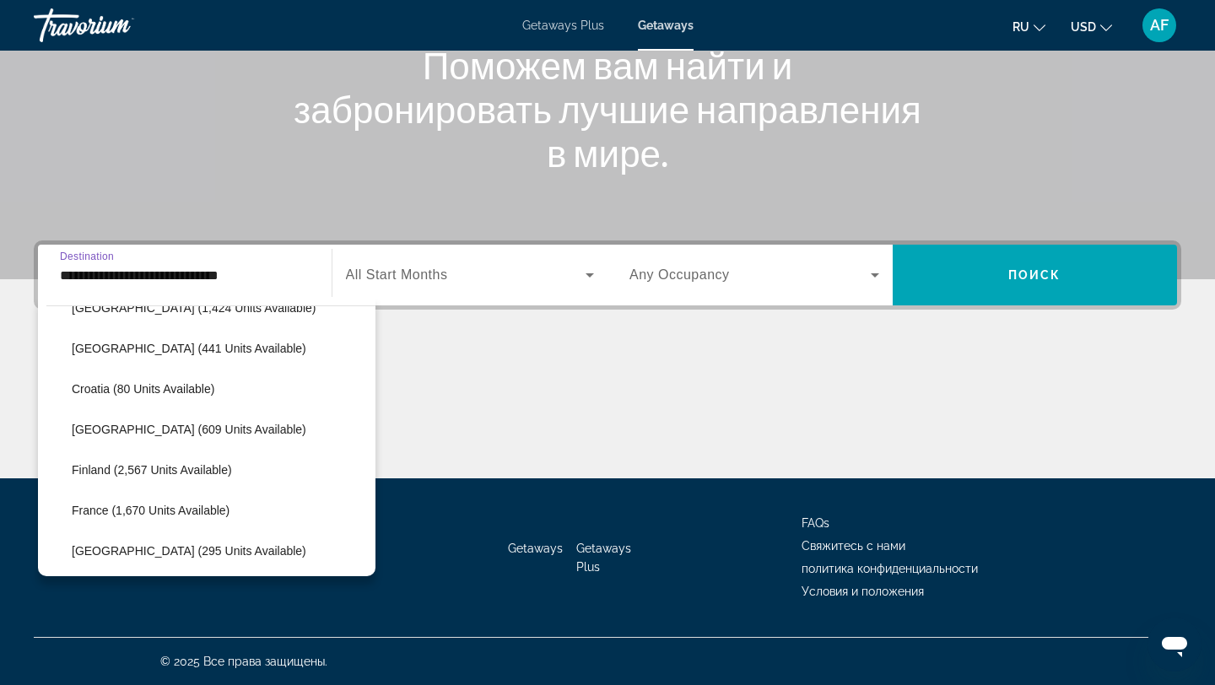
scroll to position [324, 0]
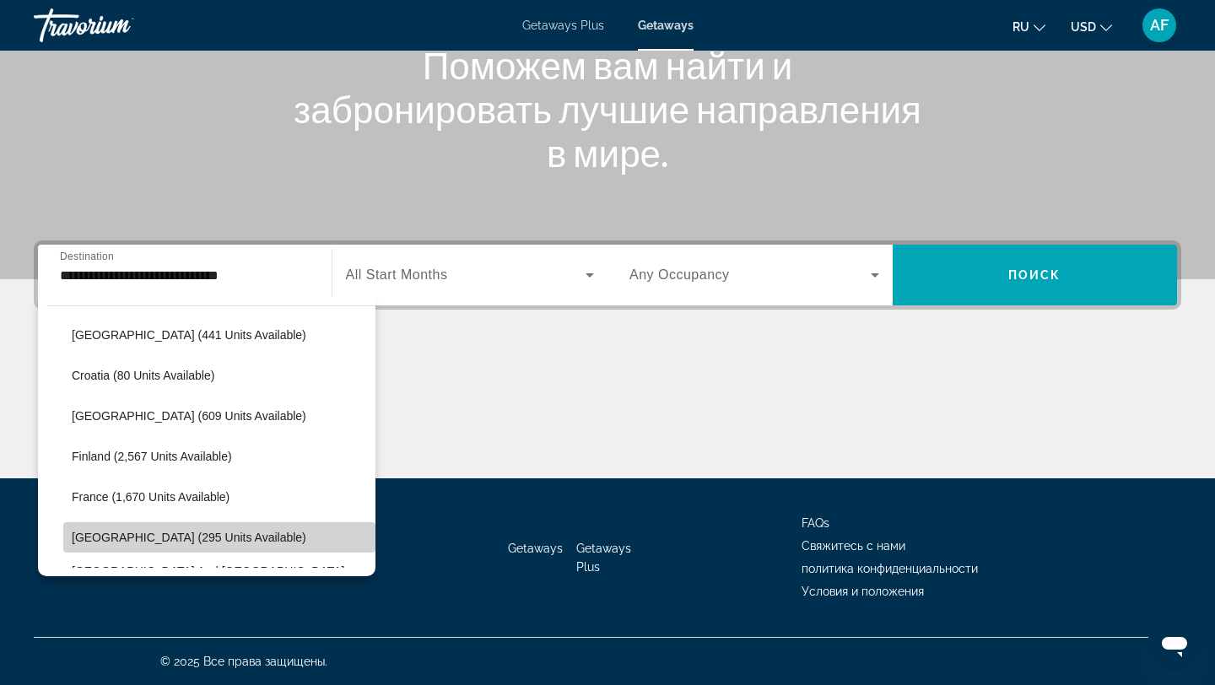
click at [122, 533] on span "[GEOGRAPHIC_DATA] (295 units available)" at bounding box center [189, 538] width 235 height 14
type input "**********"
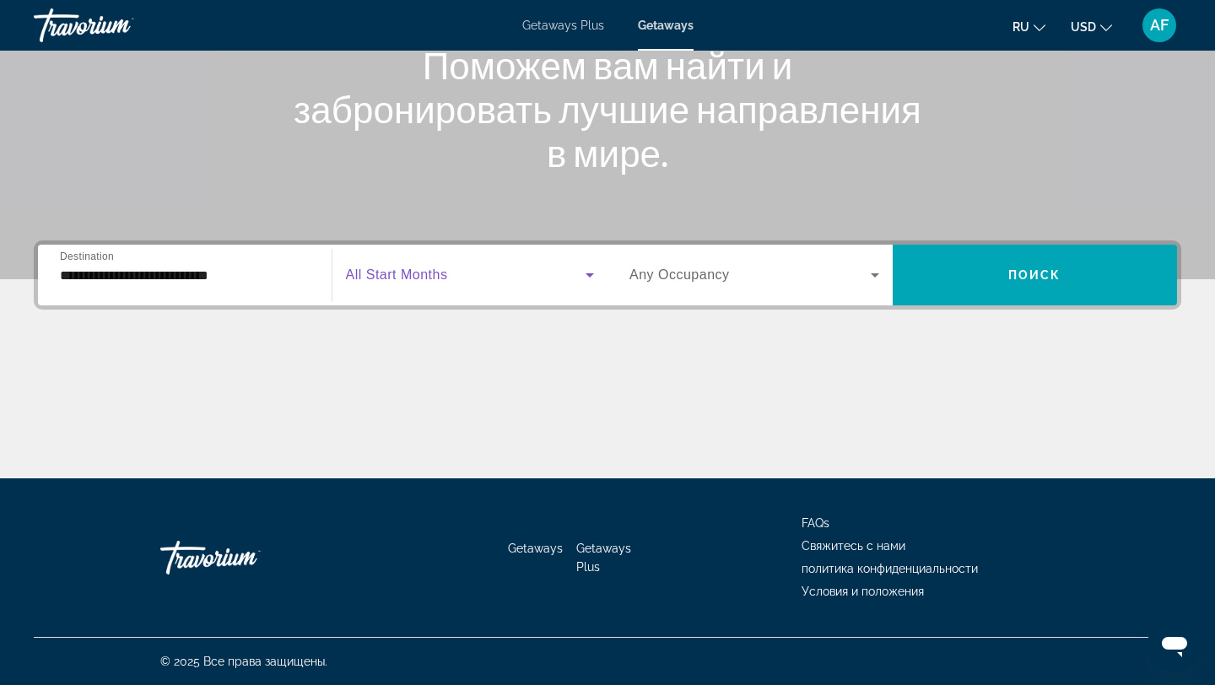
click at [529, 279] on span "Search widget" at bounding box center [466, 275] width 241 height 20
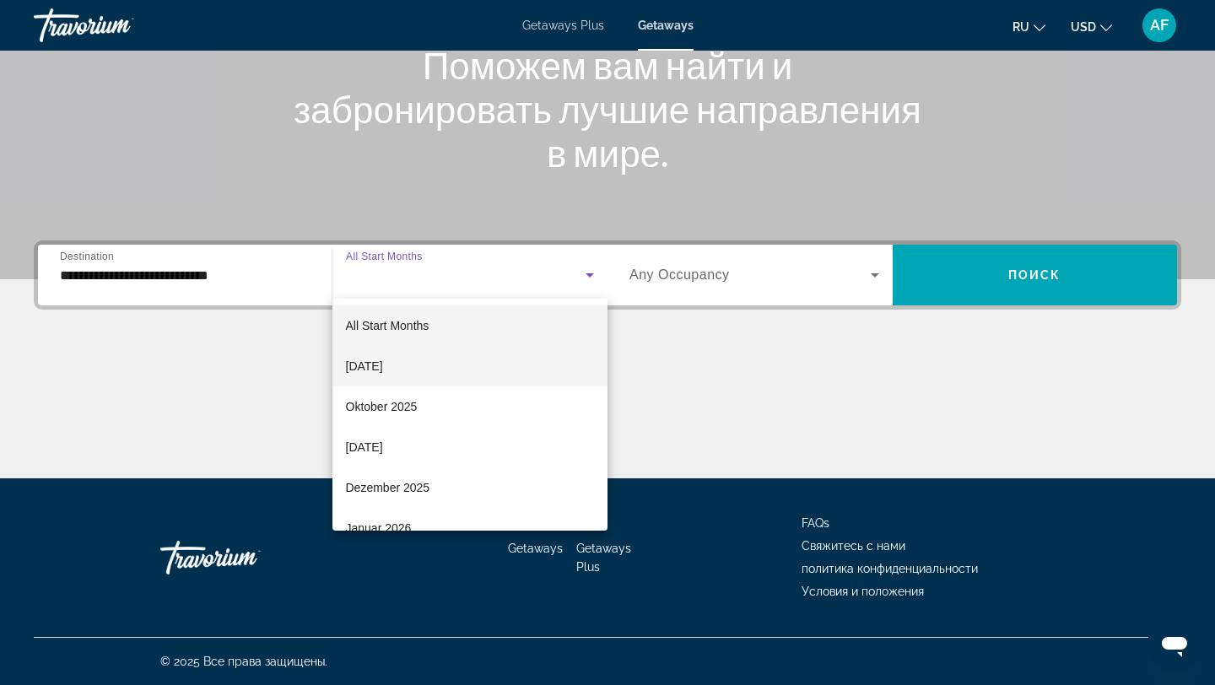
click at [520, 382] on mat-option "[DATE]" at bounding box center [471, 366] width 276 height 41
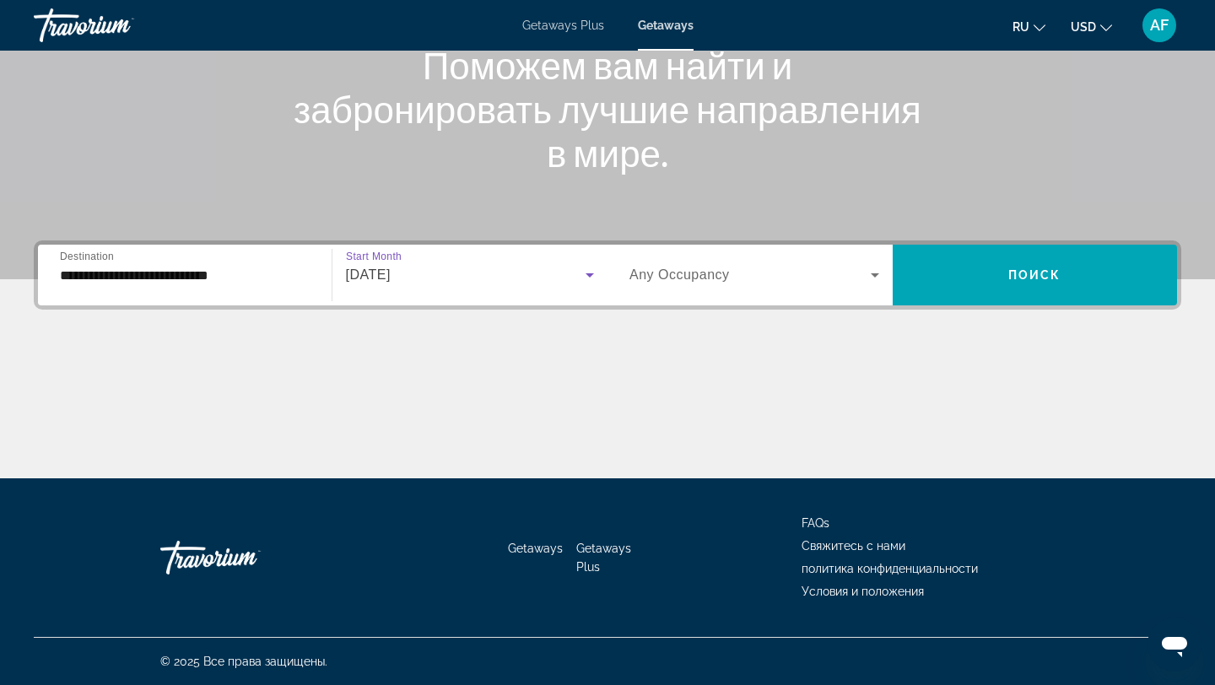
click at [841, 270] on span "Search widget" at bounding box center [750, 275] width 241 height 20
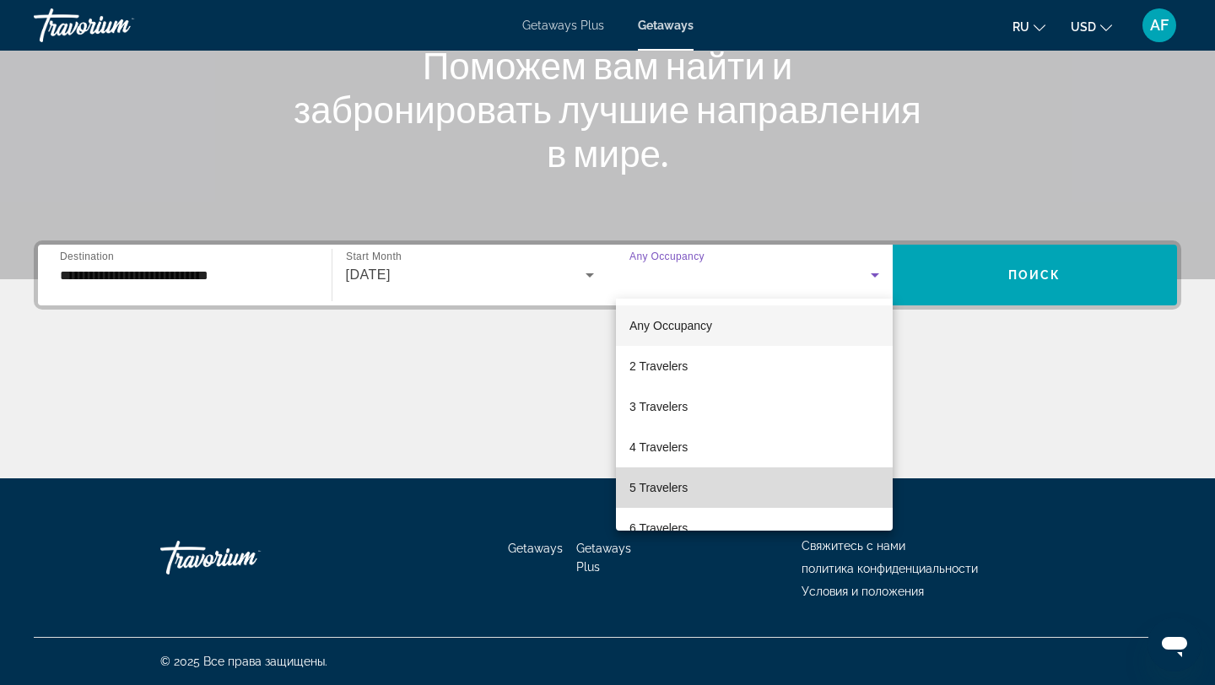
click at [751, 477] on mat-option "5 Travelers" at bounding box center [754, 488] width 277 height 41
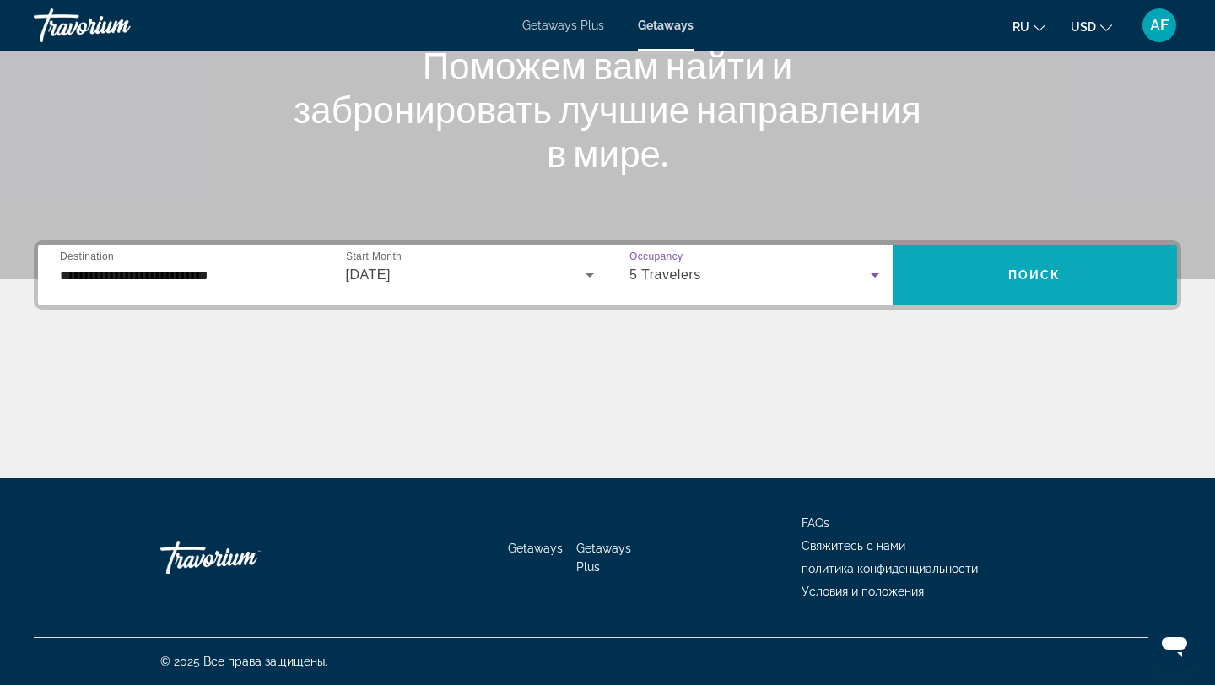
click at [988, 256] on span "Search widget" at bounding box center [1035, 275] width 285 height 41
